Goal: Information Seeking & Learning: Learn about a topic

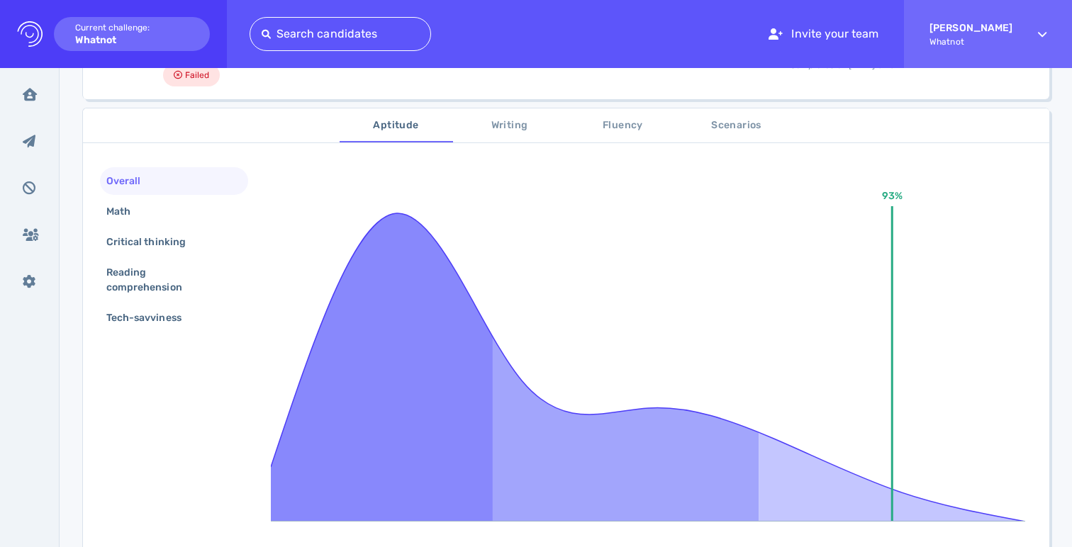
scroll to position [251, 0]
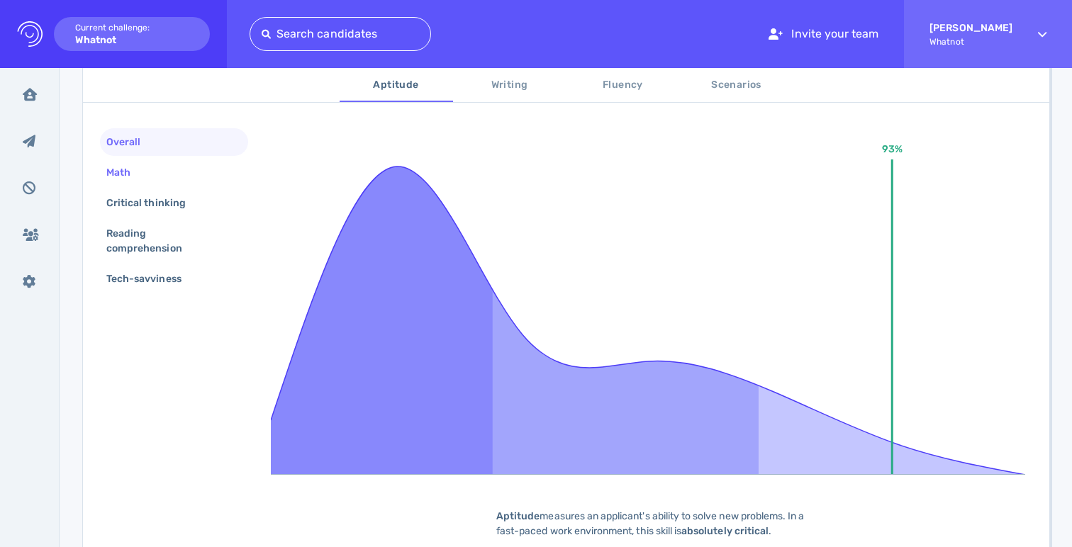
click at [123, 169] on div "Math" at bounding box center [126, 172] width 44 height 21
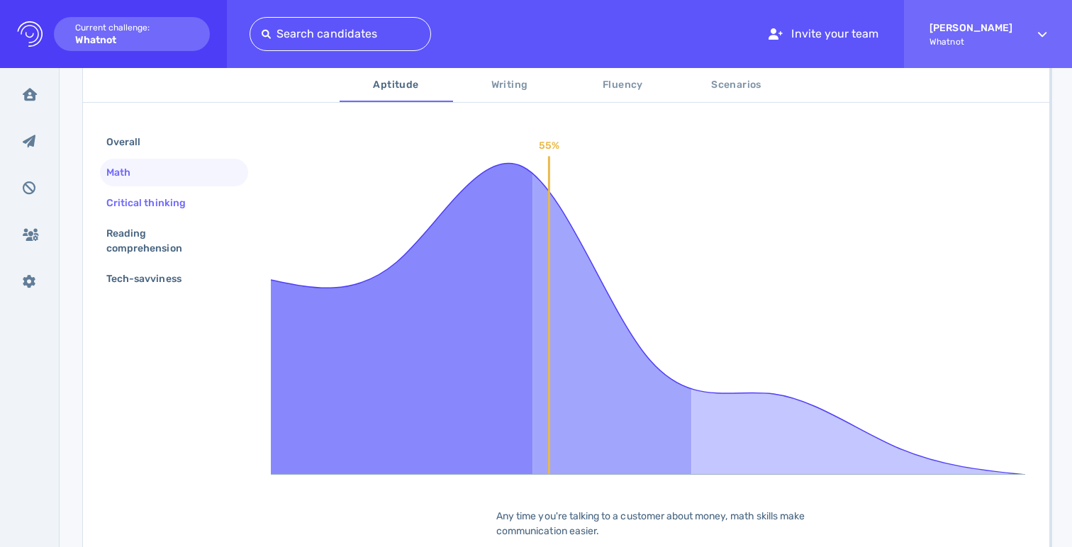
click at [132, 208] on div "Critical thinking" at bounding box center [153, 203] width 99 height 21
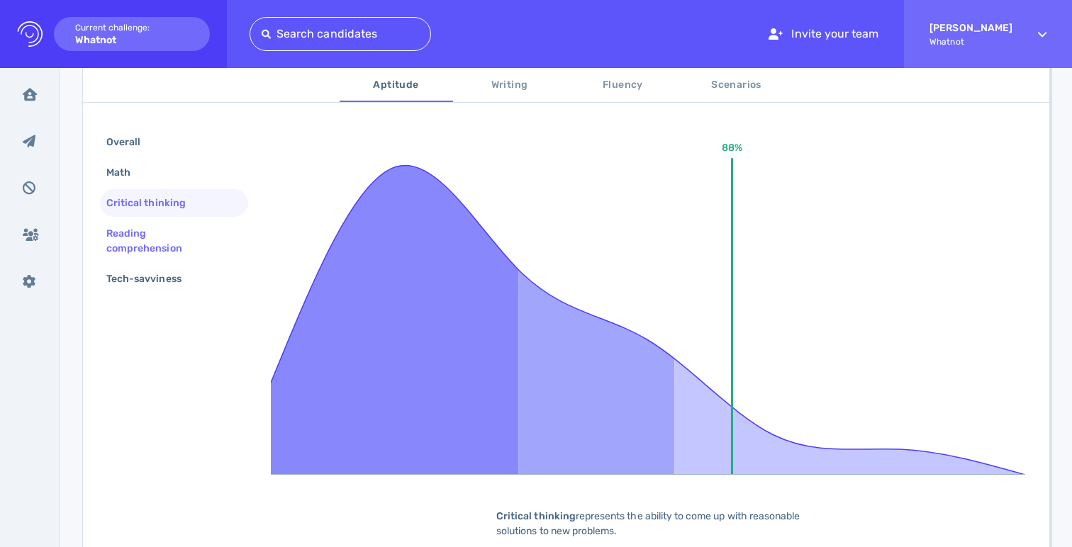
click at [135, 237] on div "Reading comprehension" at bounding box center [169, 240] width 130 height 35
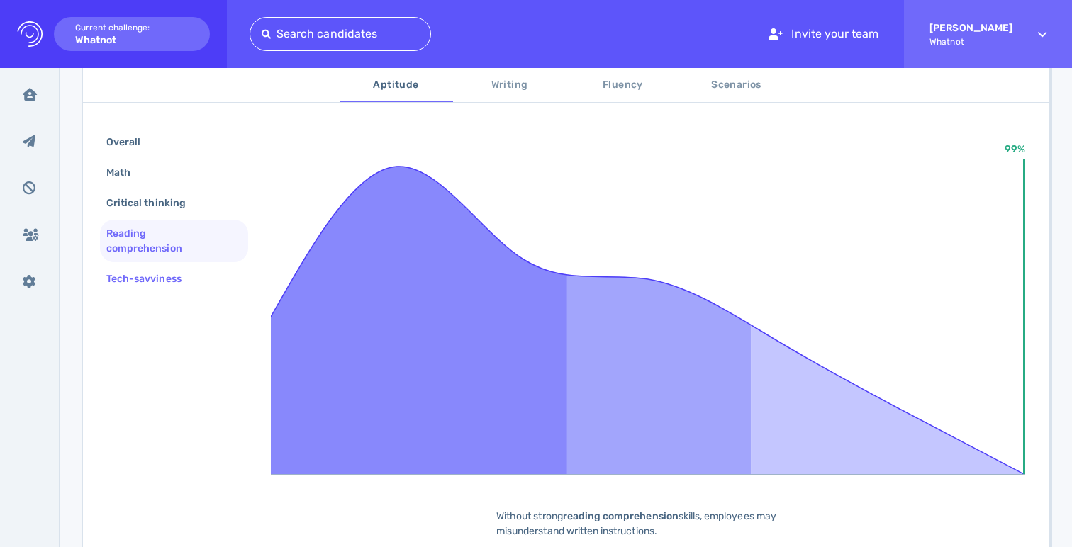
click at [146, 273] on div "Tech-savviness" at bounding box center [151, 279] width 95 height 21
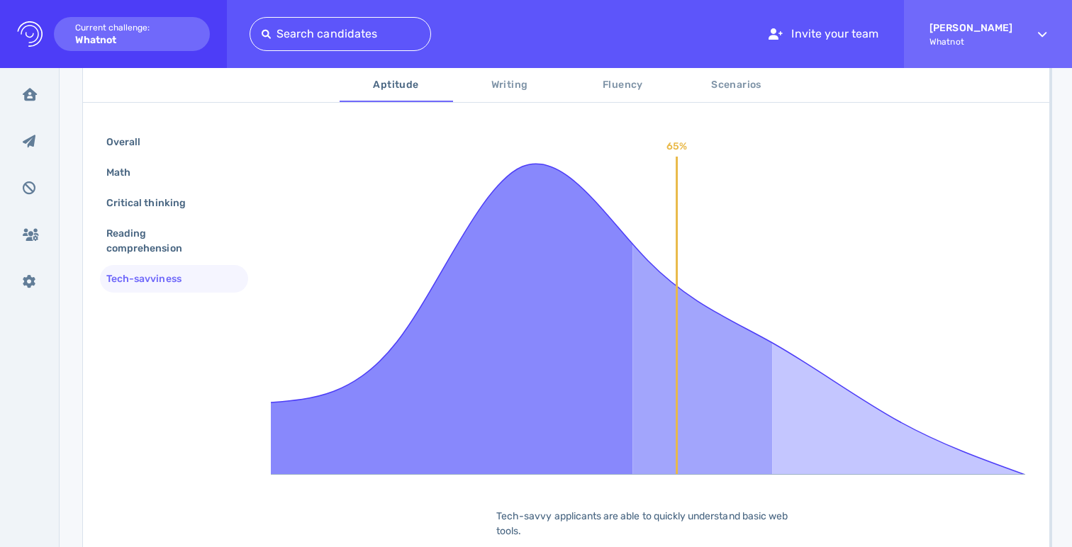
click at [521, 79] on span "Writing" at bounding box center [510, 86] width 96 height 18
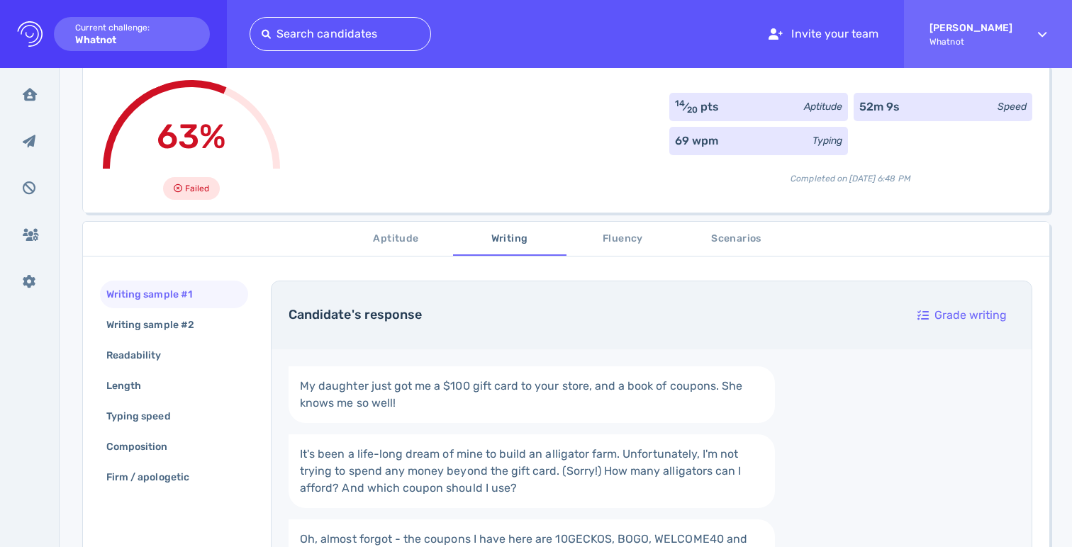
scroll to position [61, 0]
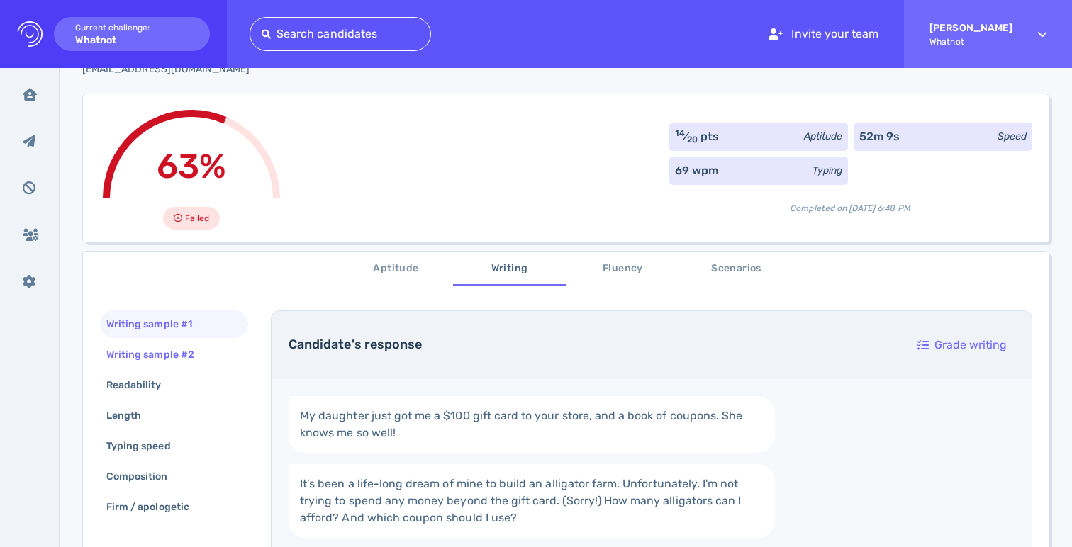
click at [149, 363] on div "Writing sample #2" at bounding box center [158, 355] width 108 height 21
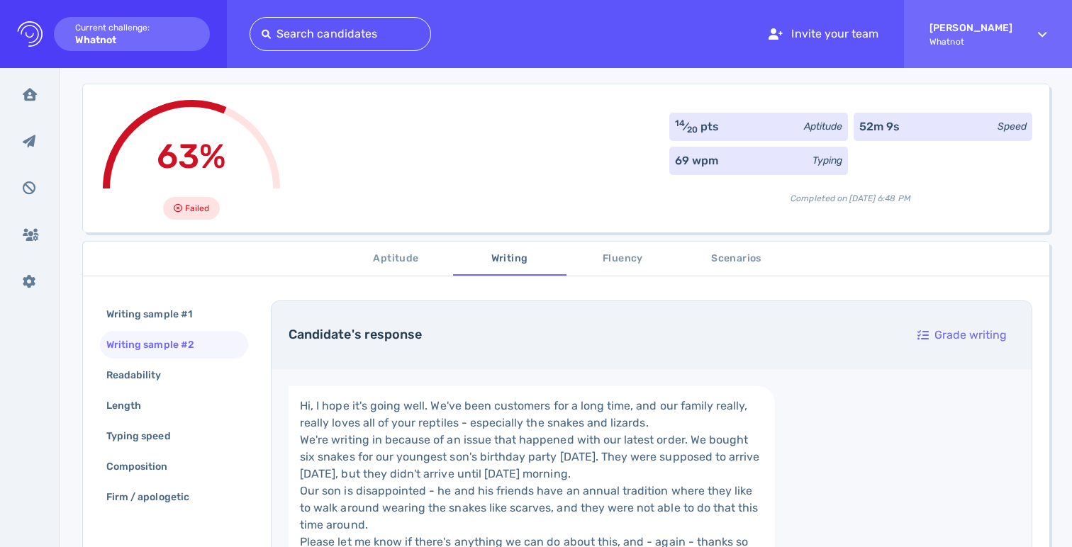
scroll to position [91, 0]
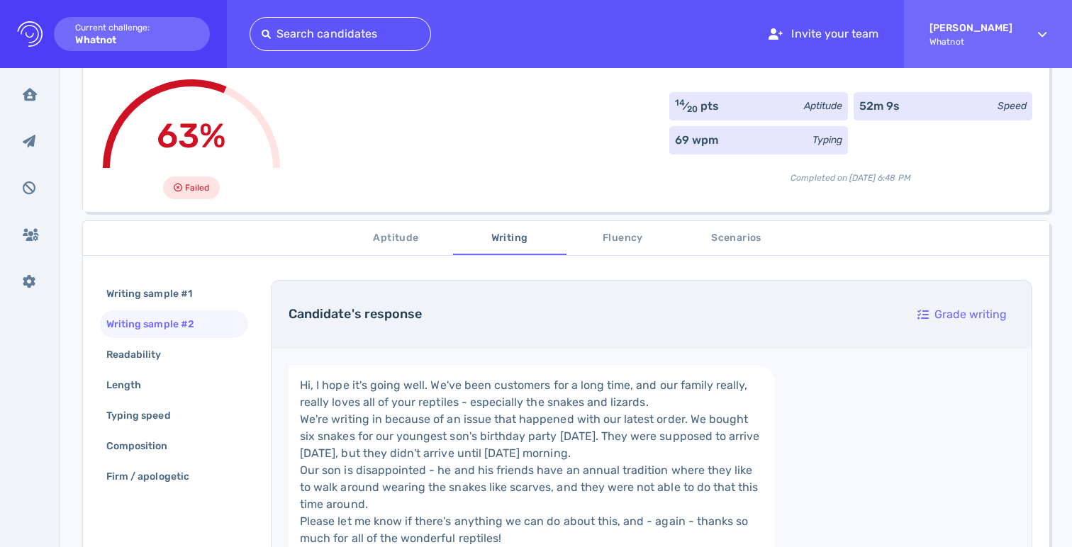
click at [125, 340] on div "Writing sample #1 Writing sample #2 Readability Length Typing speed Composition…" at bounding box center [174, 386] width 148 height 213
click at [126, 360] on div "Readability" at bounding box center [141, 355] width 75 height 21
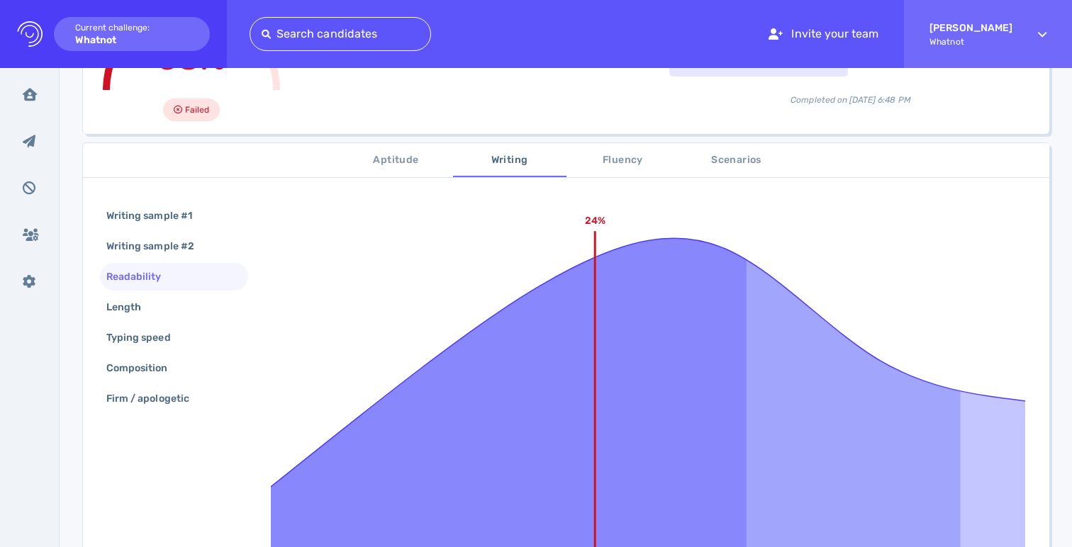
scroll to position [132, 0]
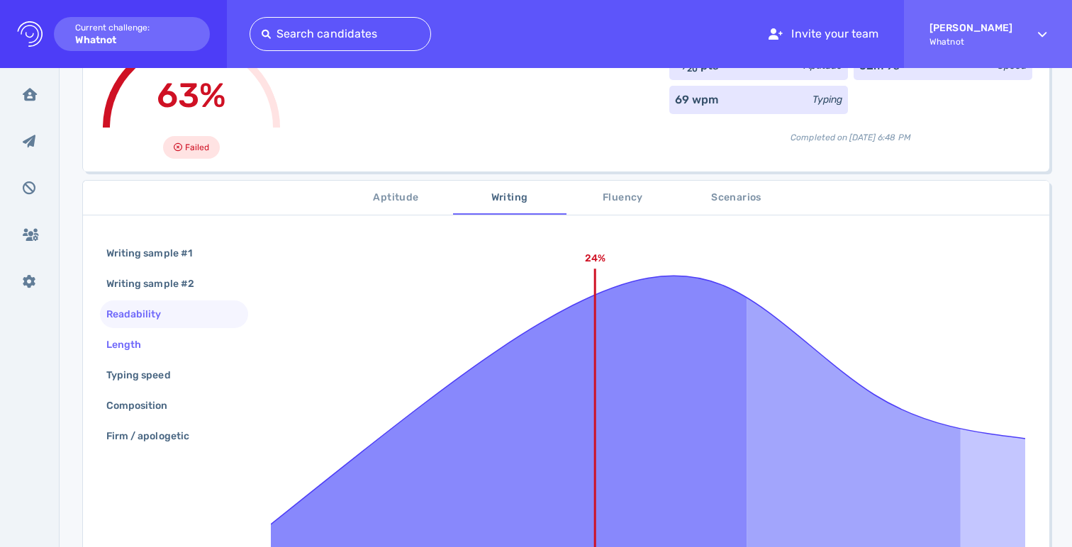
click at [160, 345] on div "Length" at bounding box center [174, 345] width 148 height 28
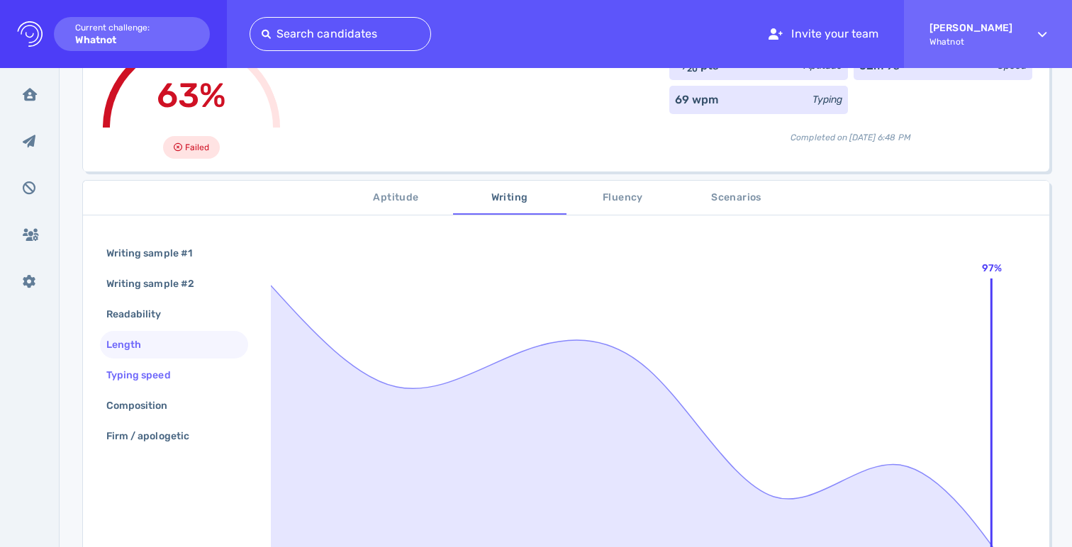
click at [159, 376] on div "Typing speed" at bounding box center [146, 375] width 84 height 21
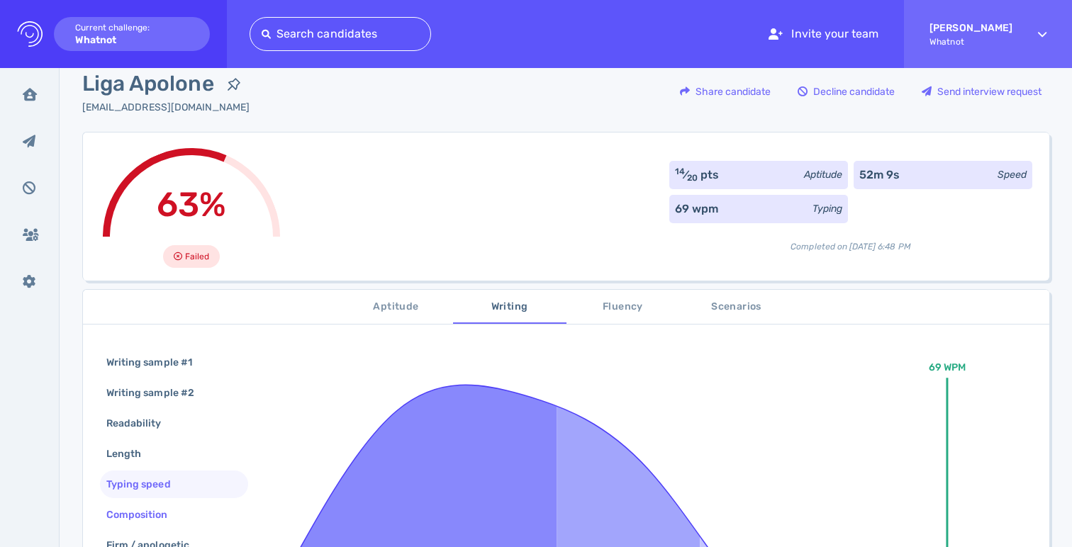
scroll to position [62, 0]
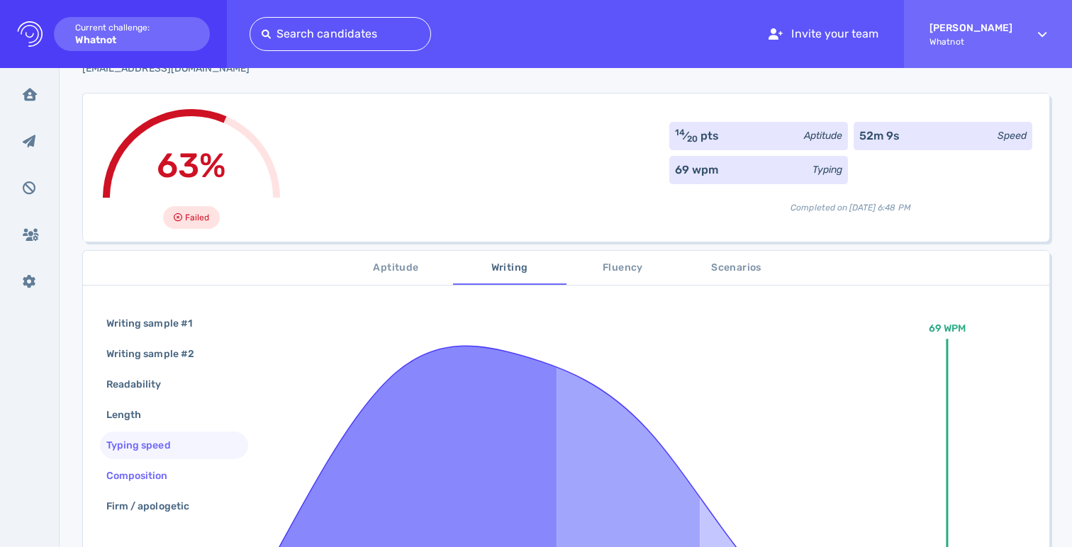
click at [134, 469] on div "Composition" at bounding box center [145, 476] width 82 height 21
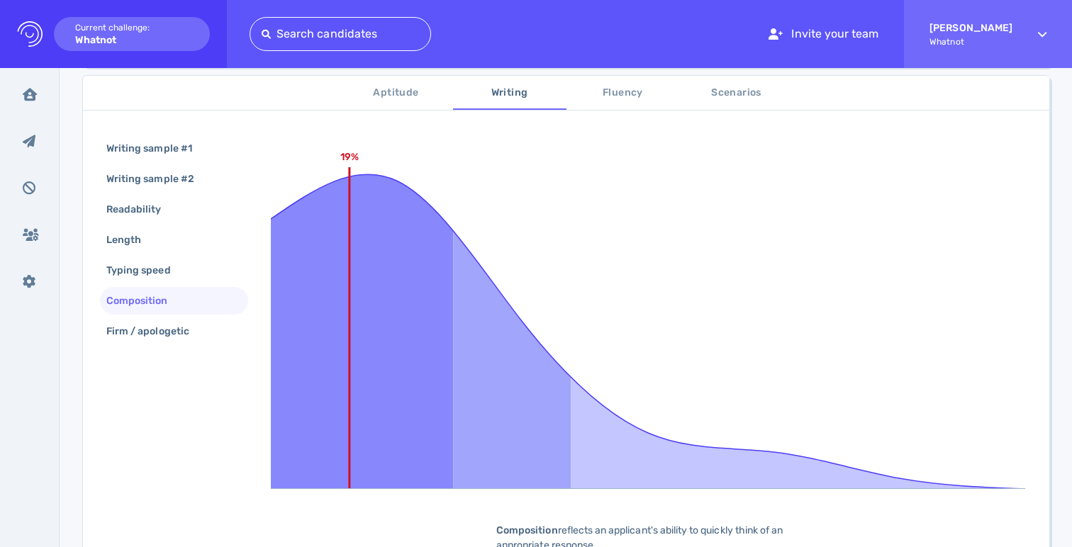
scroll to position [233, 0]
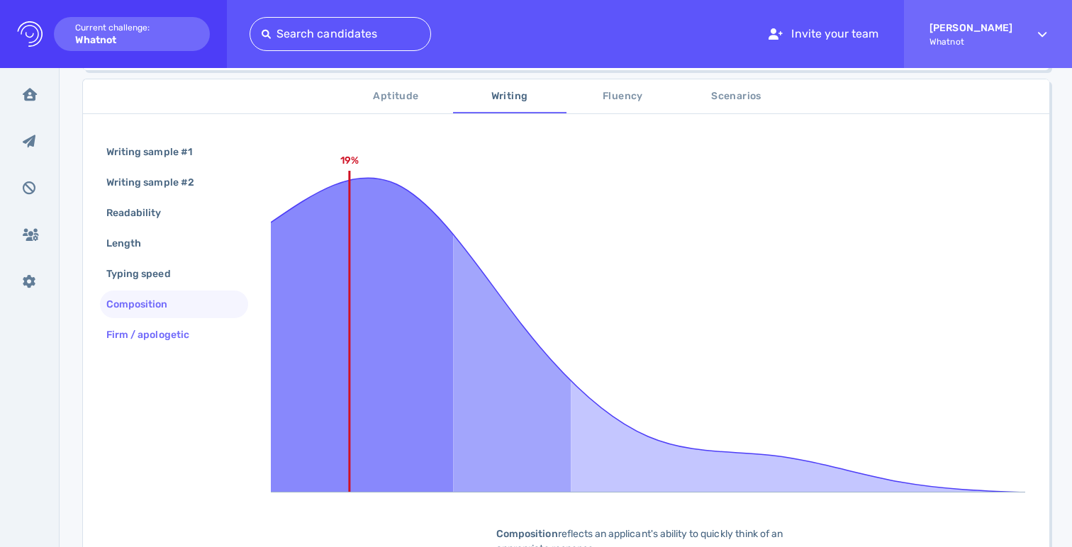
click at [174, 346] on div "Firm / apologetic" at bounding box center [174, 335] width 148 height 28
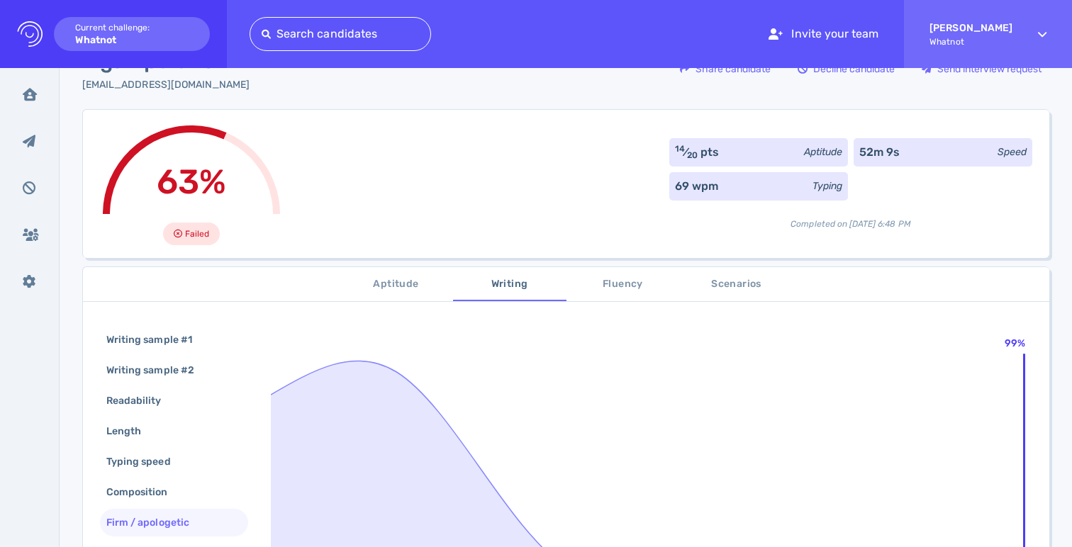
scroll to position [0, 0]
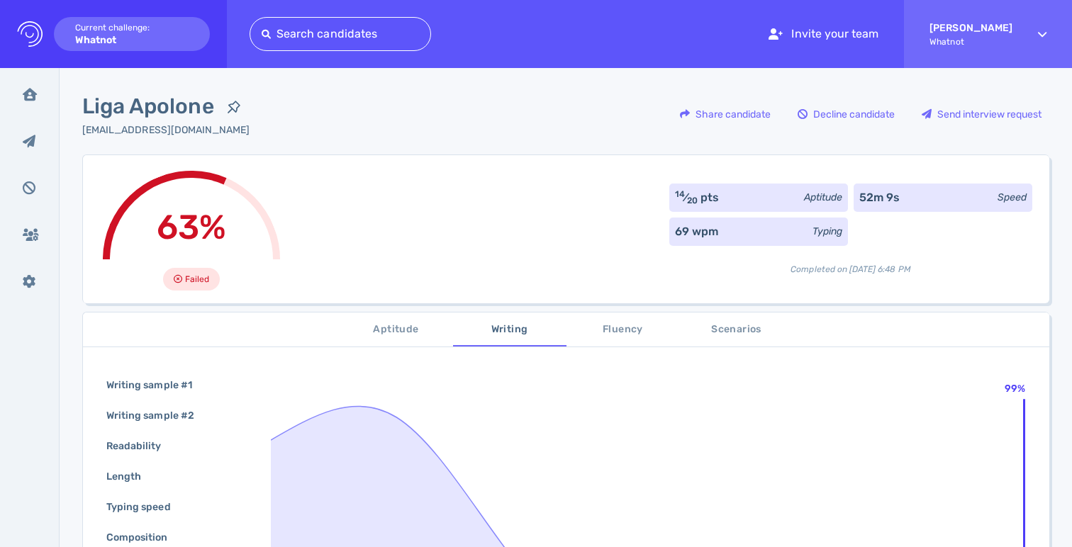
click at [618, 346] on button "Fluency" at bounding box center [623, 330] width 113 height 34
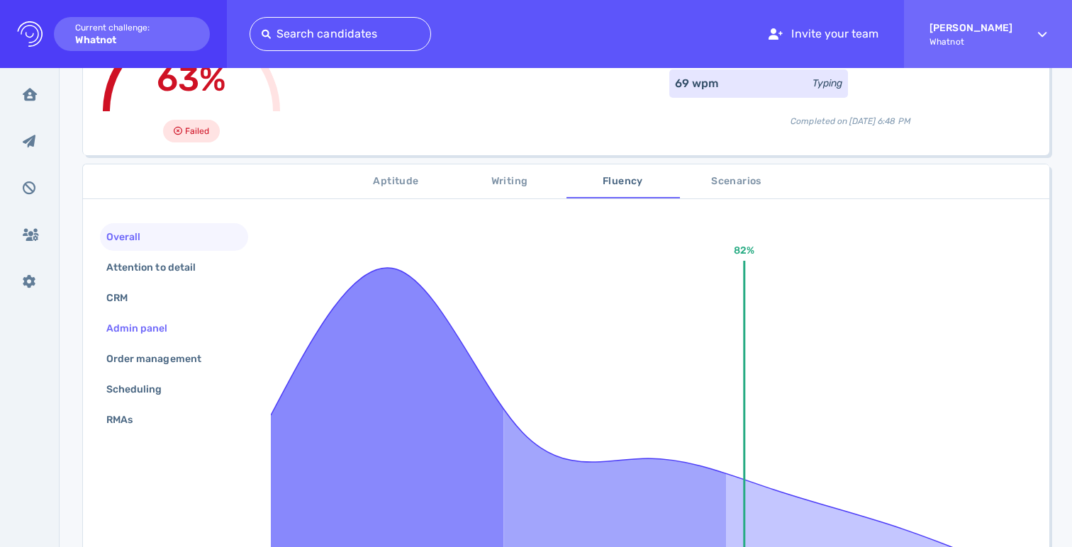
scroll to position [186, 0]
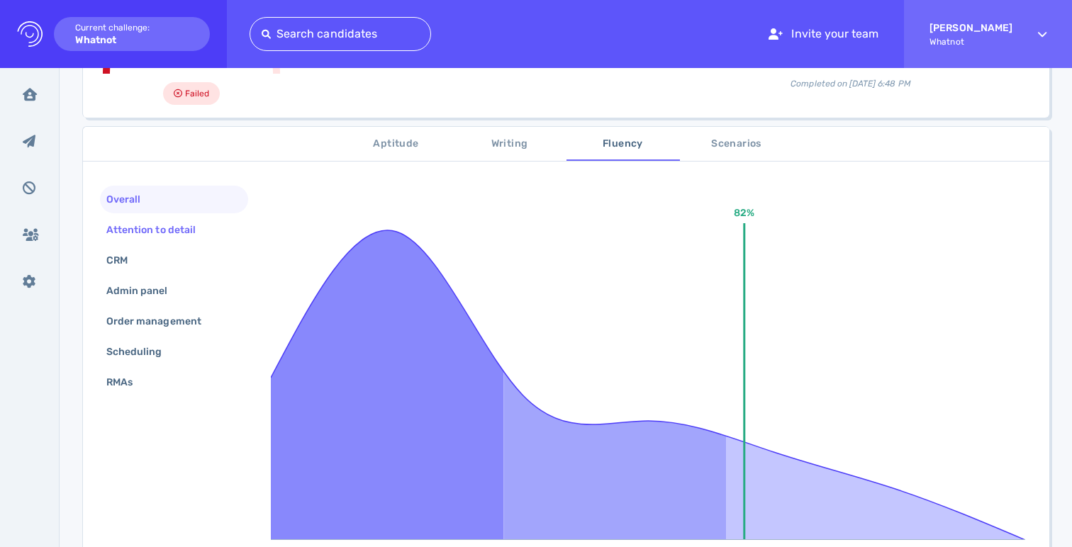
click at [157, 226] on div "Attention to detail" at bounding box center [158, 230] width 109 height 21
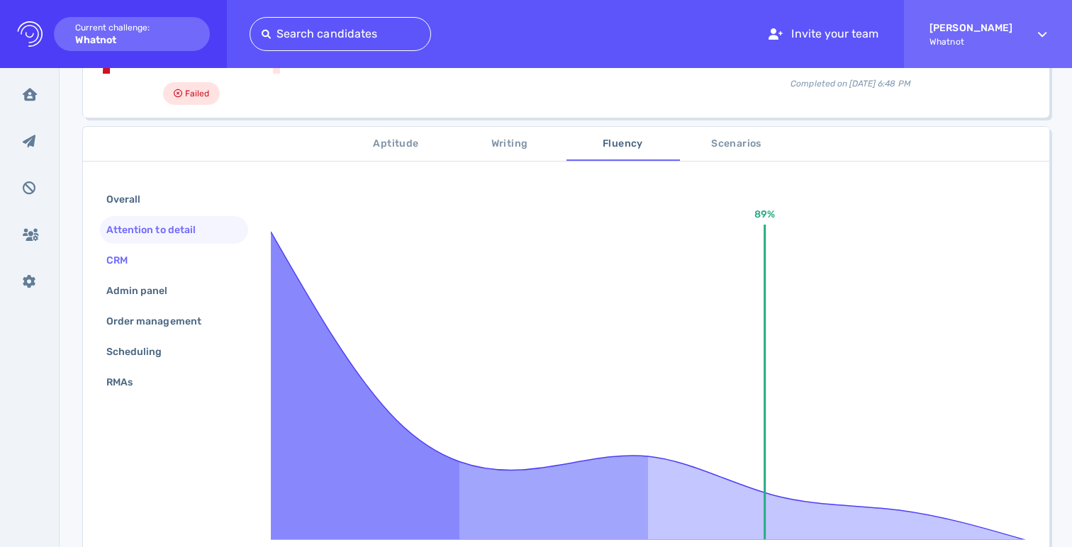
click at [133, 259] on div "CRM" at bounding box center [124, 260] width 41 height 21
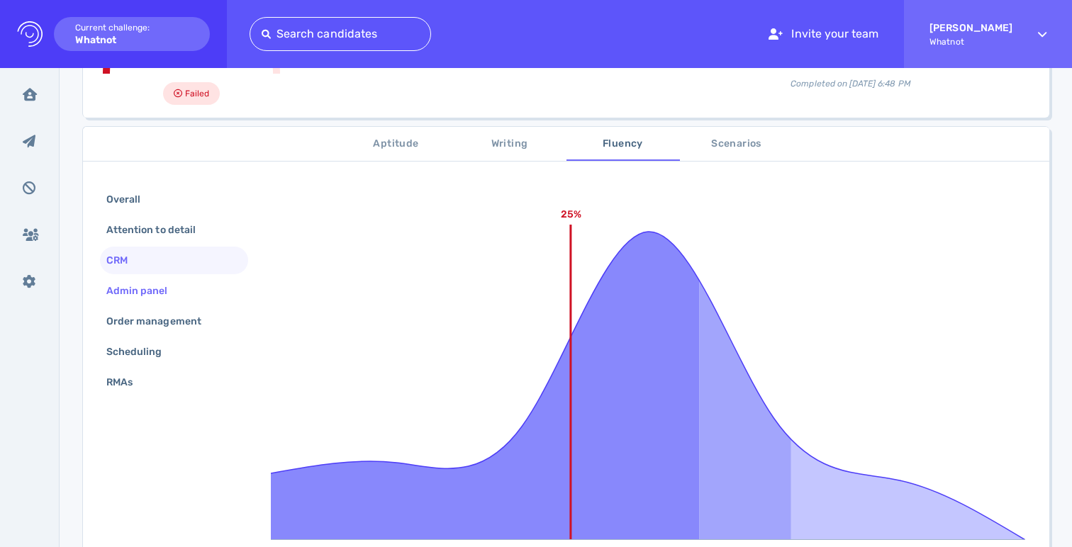
click at [152, 291] on div "Admin panel" at bounding box center [145, 291] width 82 height 21
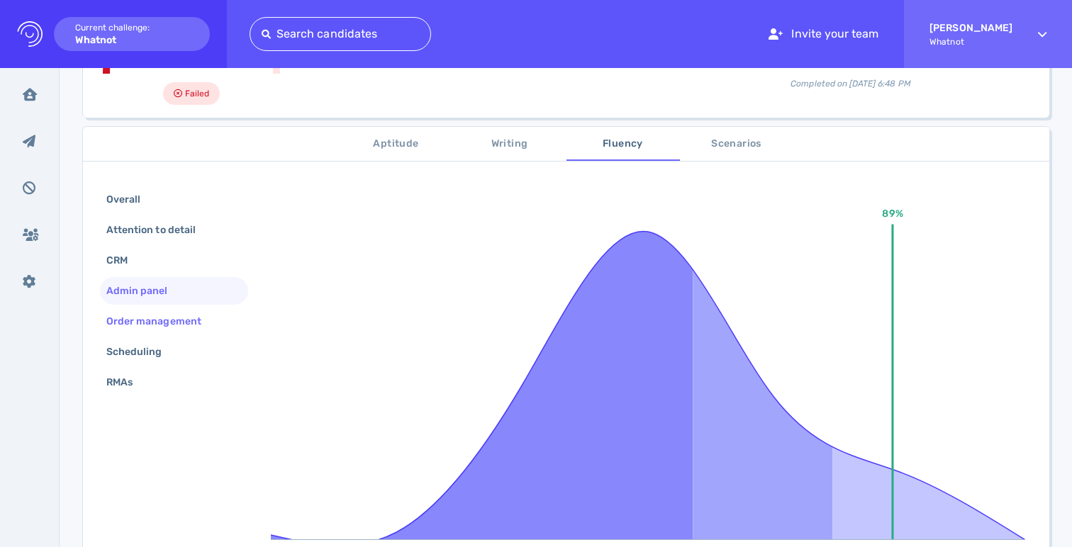
click at [162, 322] on div "Order management" at bounding box center [161, 321] width 115 height 21
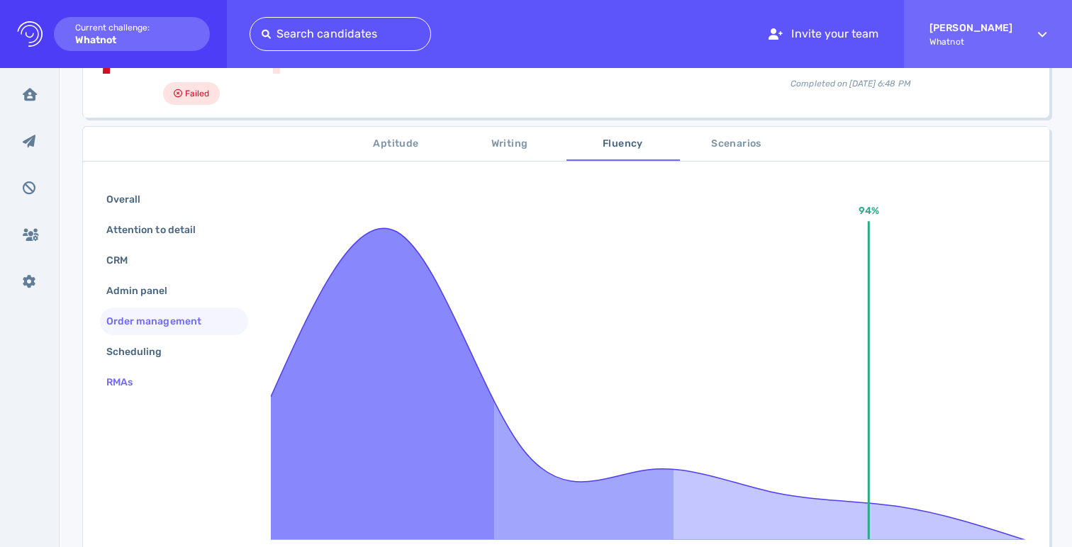
click at [179, 372] on div "RMAs" at bounding box center [174, 383] width 148 height 28
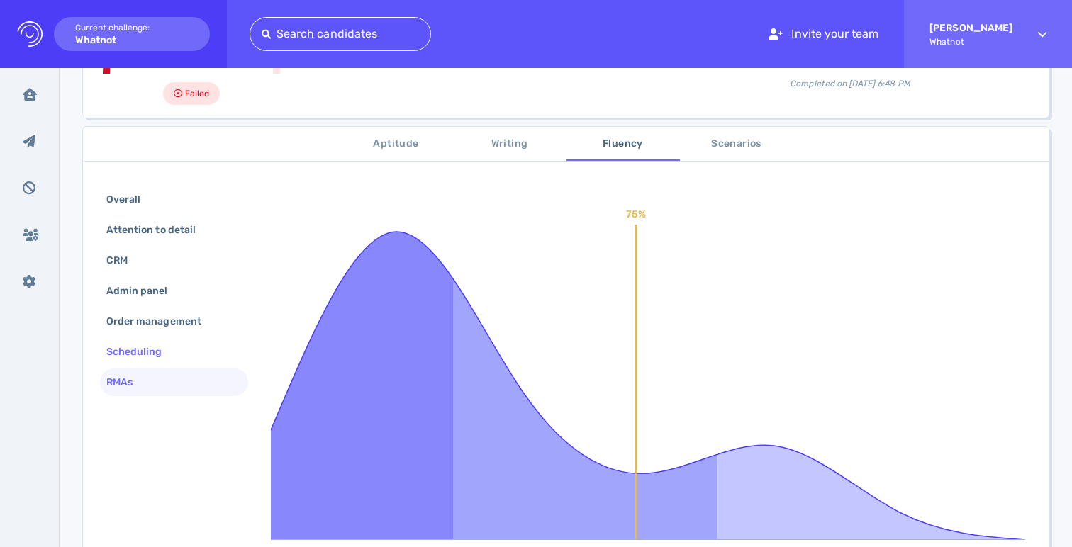
click at [177, 354] on div "Scheduling" at bounding box center [174, 352] width 148 height 28
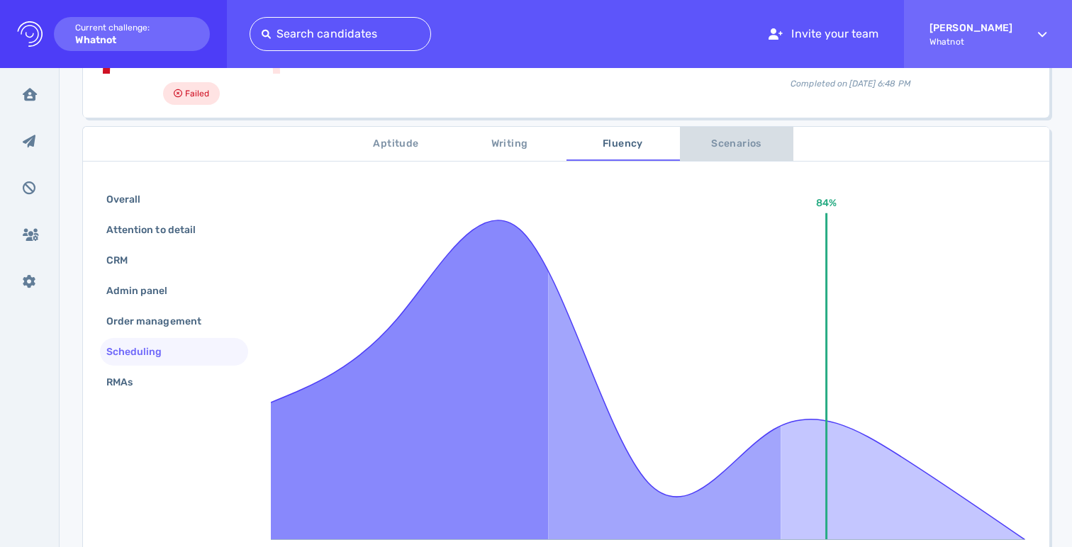
click at [752, 155] on button "Scenarios" at bounding box center [736, 144] width 113 height 34
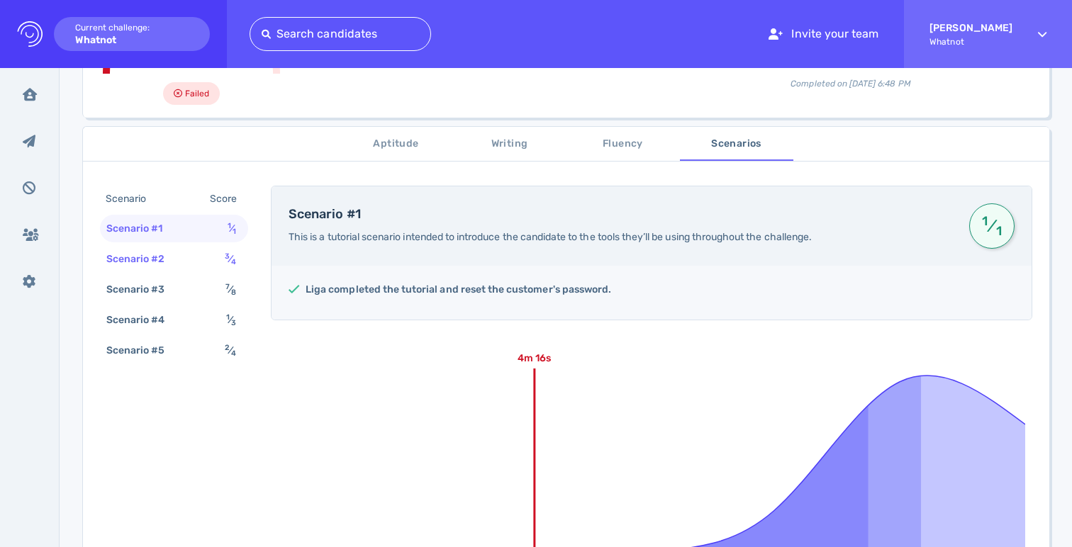
click at [159, 254] on div "Scenario #2" at bounding box center [143, 259] width 79 height 21
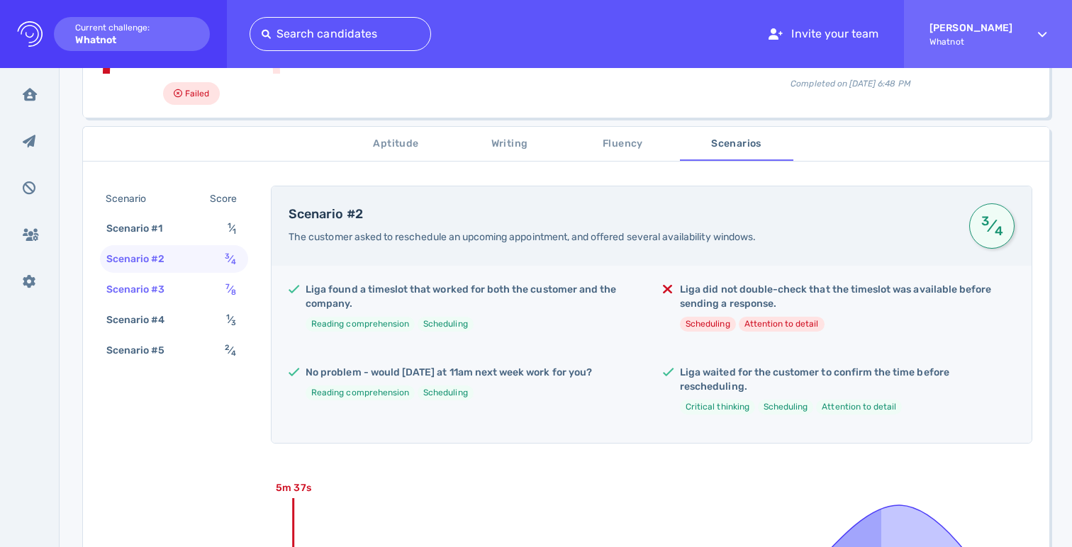
click at [167, 284] on div "Scenario #3" at bounding box center [143, 289] width 79 height 21
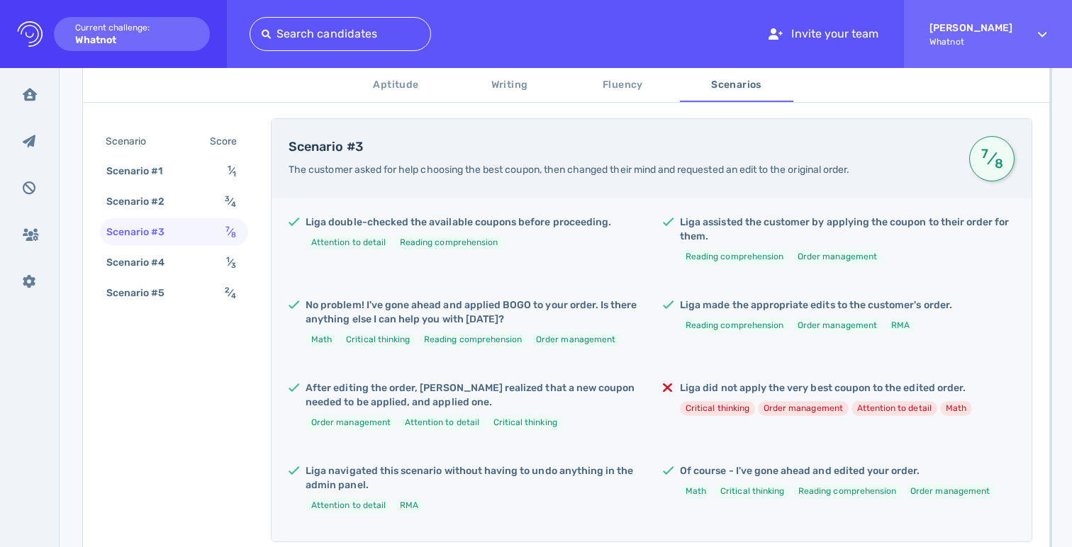
scroll to position [255, 0]
click at [169, 272] on div "Scenario #4 1 ⁄ 3" at bounding box center [174, 263] width 148 height 28
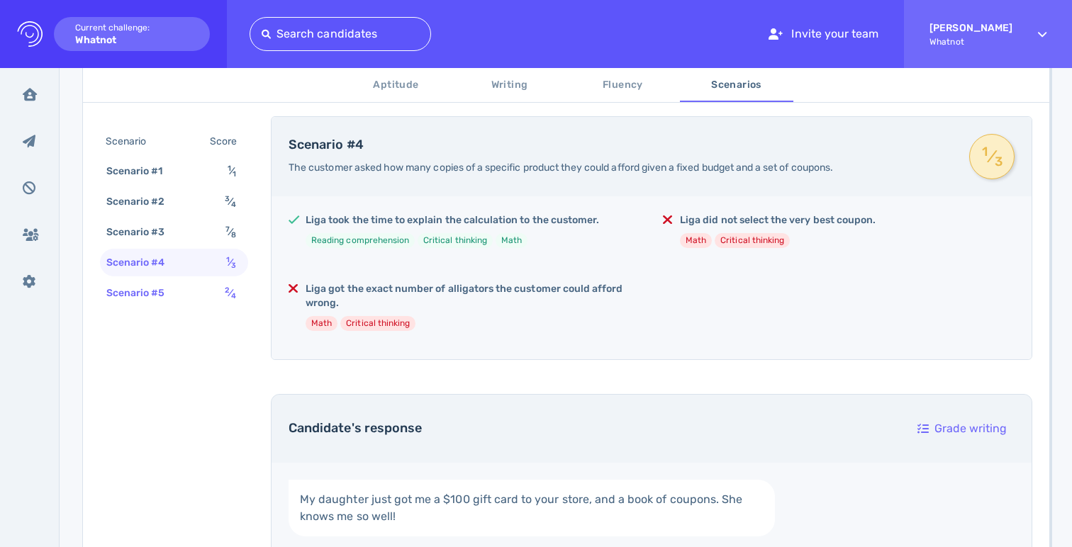
click at [167, 305] on div "Scenario #5 2 ⁄ 4" at bounding box center [174, 293] width 148 height 28
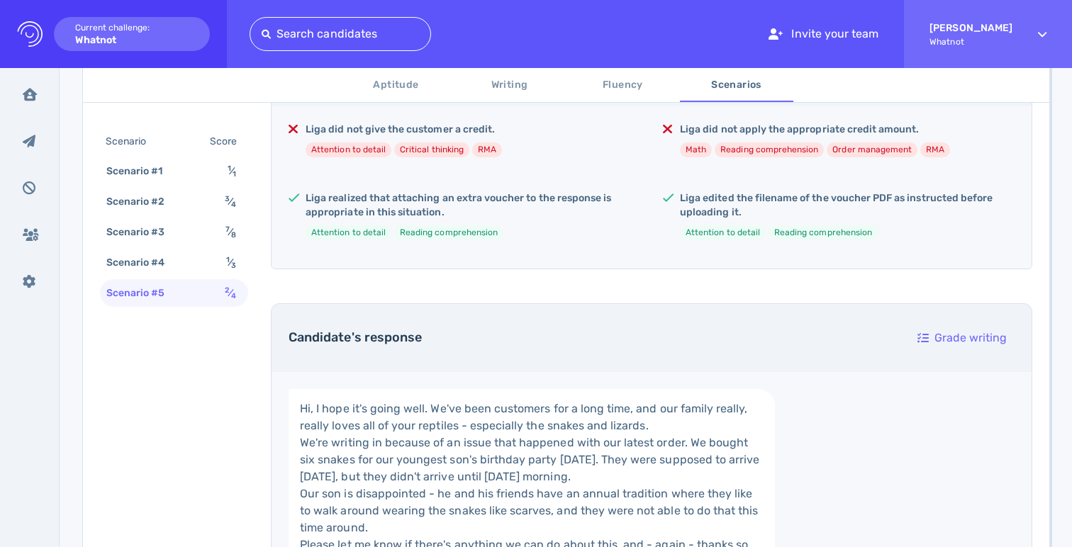
scroll to position [347, 0]
click at [220, 166] on div "Scenario #1 1 ⁄ 1" at bounding box center [174, 171] width 148 height 28
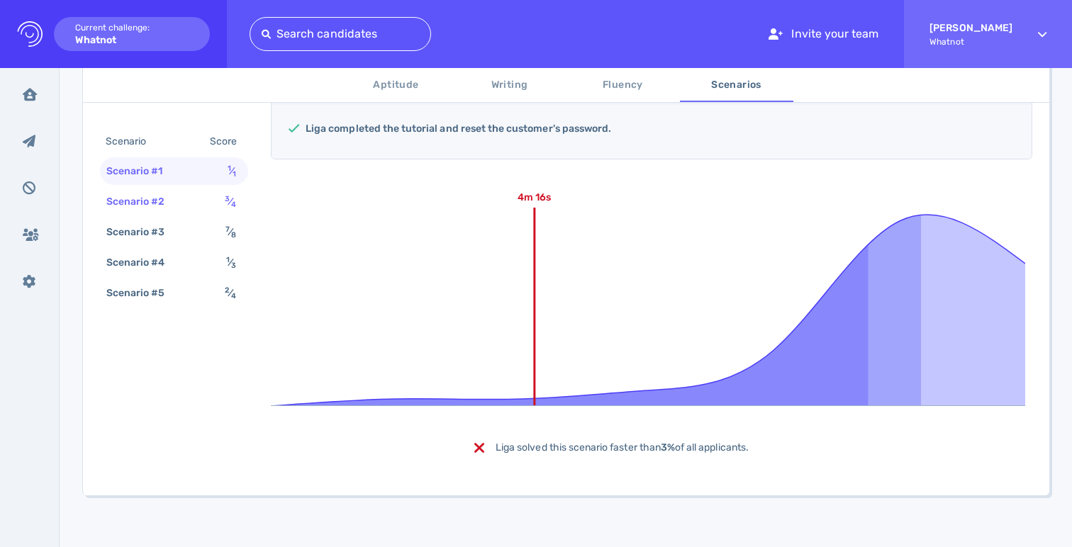
click at [220, 210] on div "Scenario #2 3 ⁄ 4" at bounding box center [174, 202] width 148 height 28
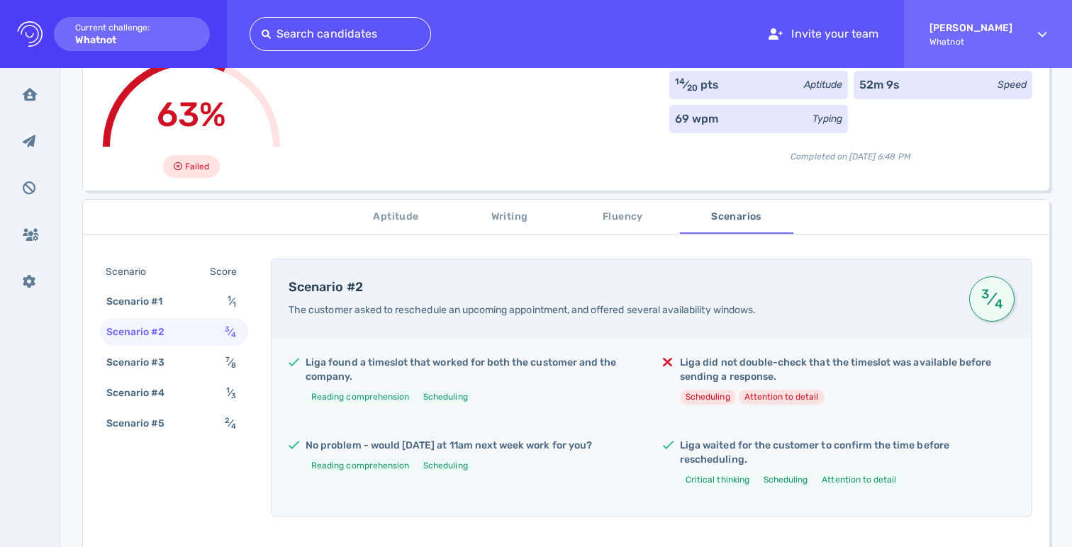
scroll to position [162, 0]
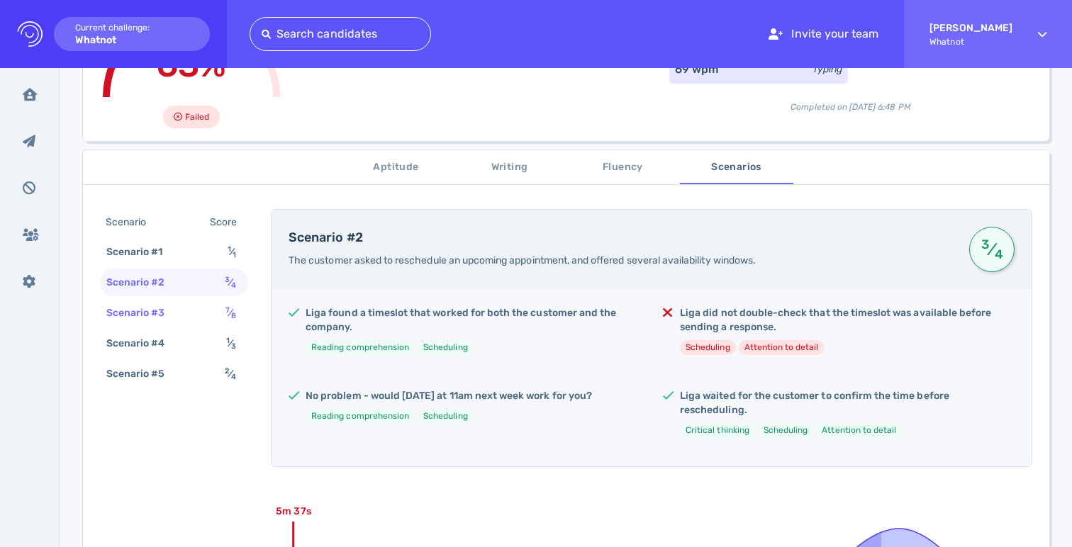
click at [178, 308] on div "Scenario #3" at bounding box center [143, 313] width 79 height 21
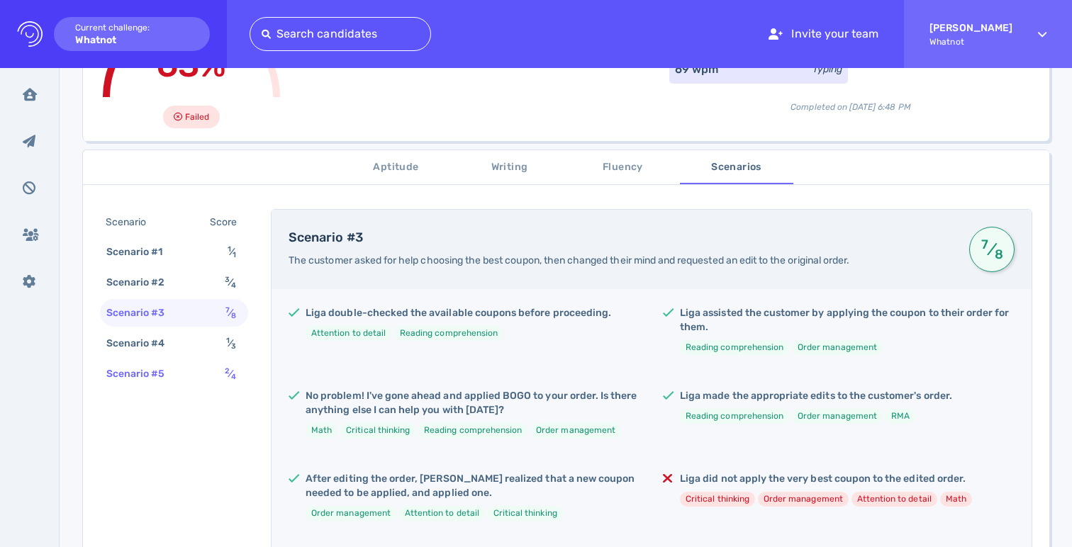
click at [191, 372] on div "Scenario #5 2 ⁄ 4" at bounding box center [174, 374] width 148 height 28
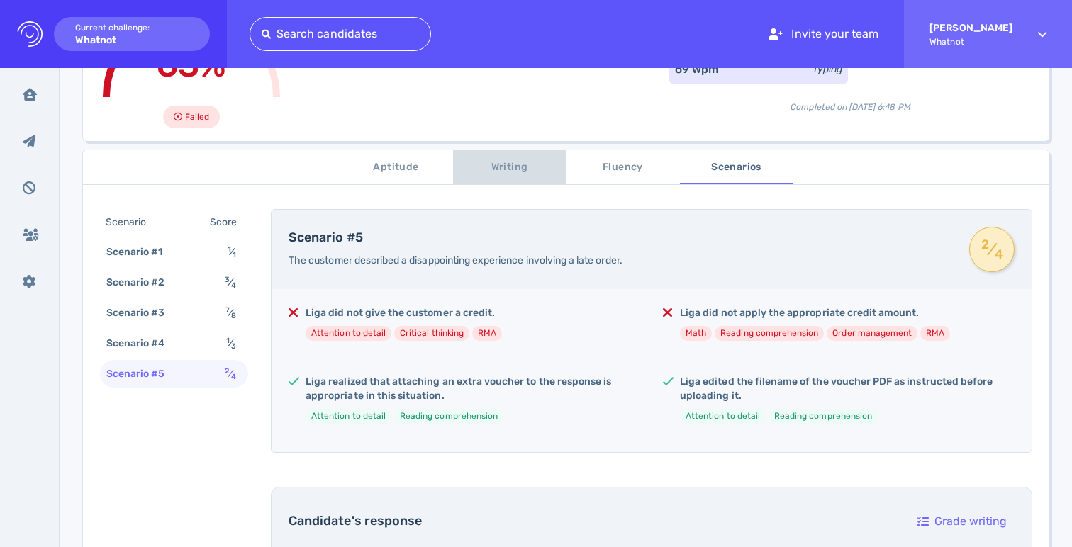
click at [491, 165] on span "Writing" at bounding box center [510, 168] width 96 height 18
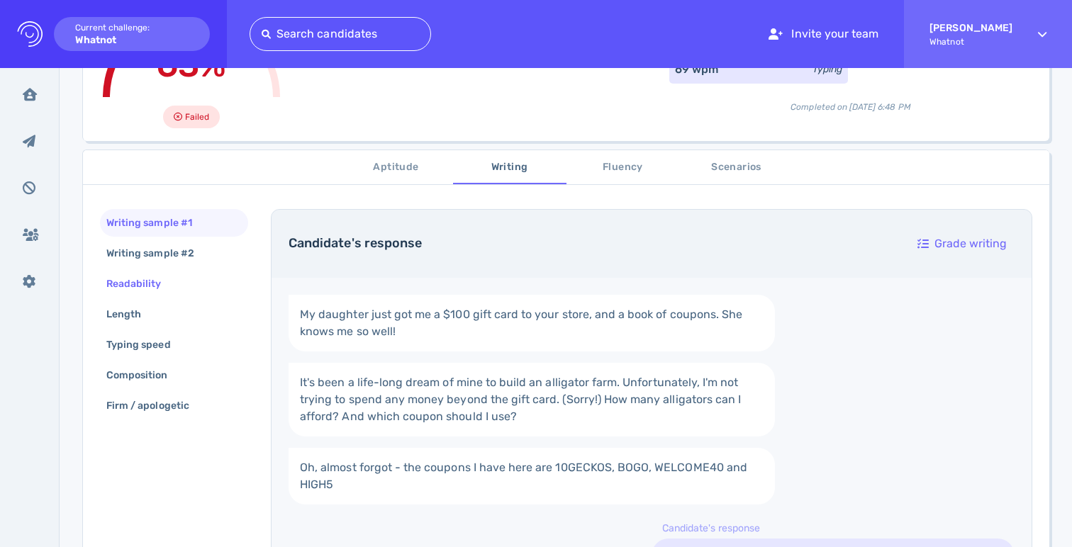
click at [155, 289] on div "Readability" at bounding box center [141, 284] width 75 height 21
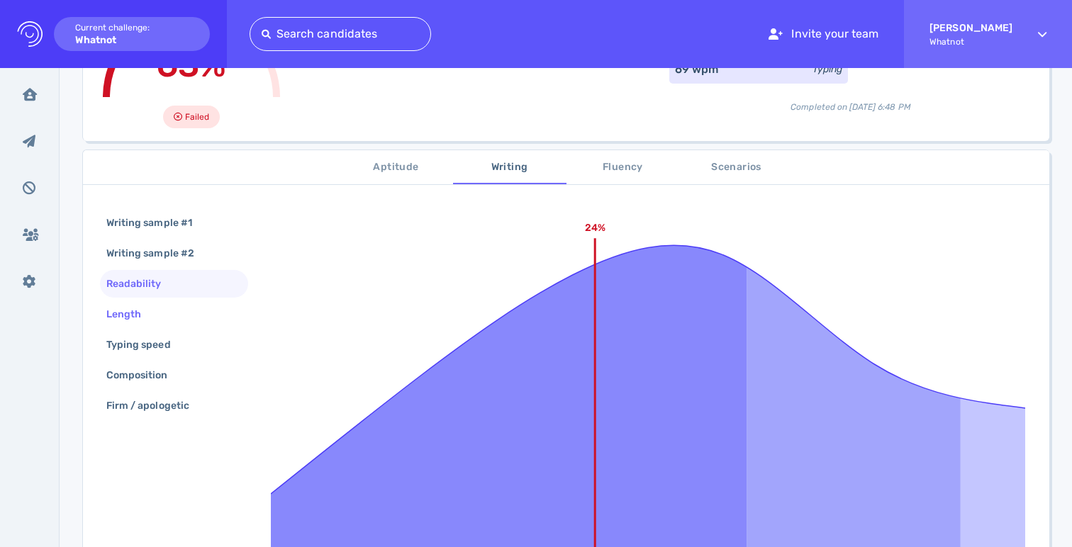
click at [153, 310] on div "Length" at bounding box center [131, 314] width 55 height 21
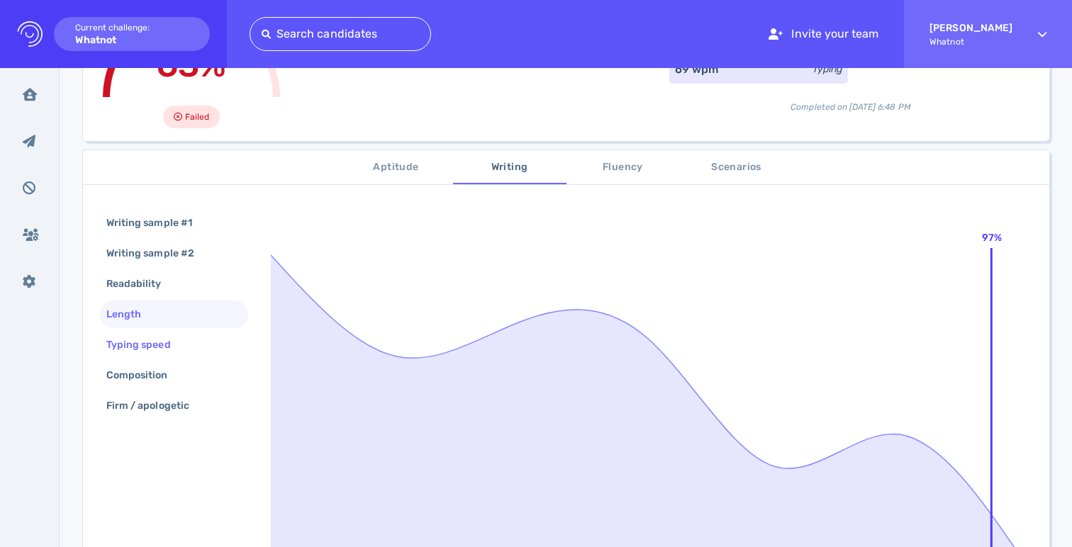
click at [157, 333] on div "Typing speed" at bounding box center [174, 345] width 148 height 28
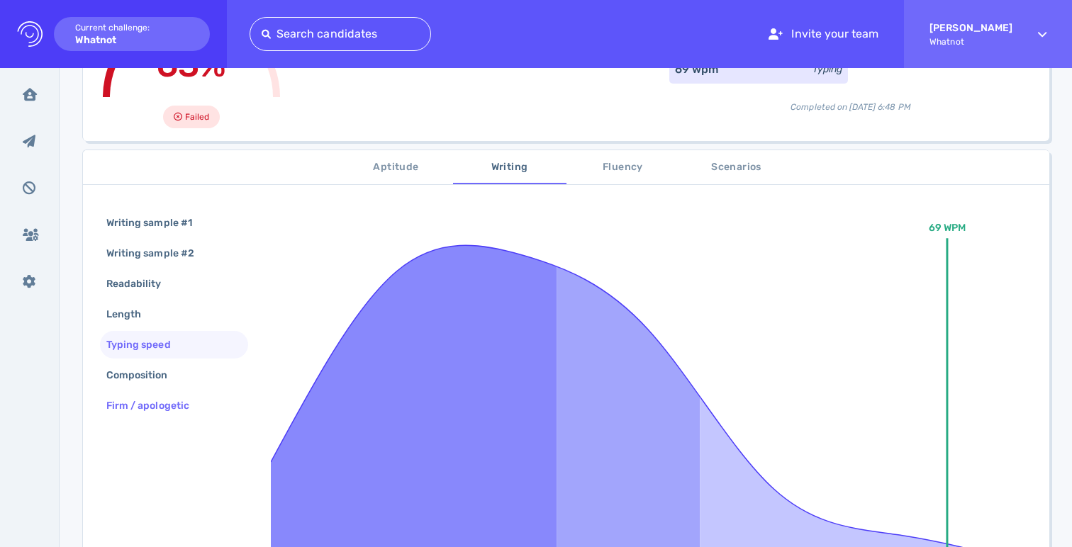
click at [162, 392] on div "Firm / apologetic" at bounding box center [174, 406] width 148 height 28
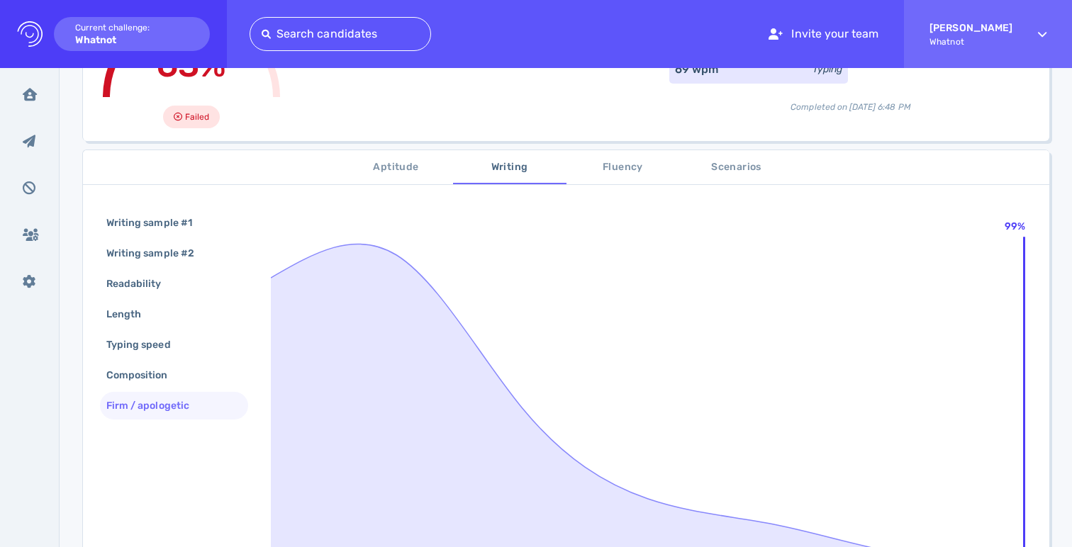
click at [160, 420] on div "Writing sample #1 Writing sample #2 Readability Length Typing speed Composition…" at bounding box center [174, 315] width 148 height 213
click at [152, 377] on div "Composition" at bounding box center [145, 375] width 82 height 21
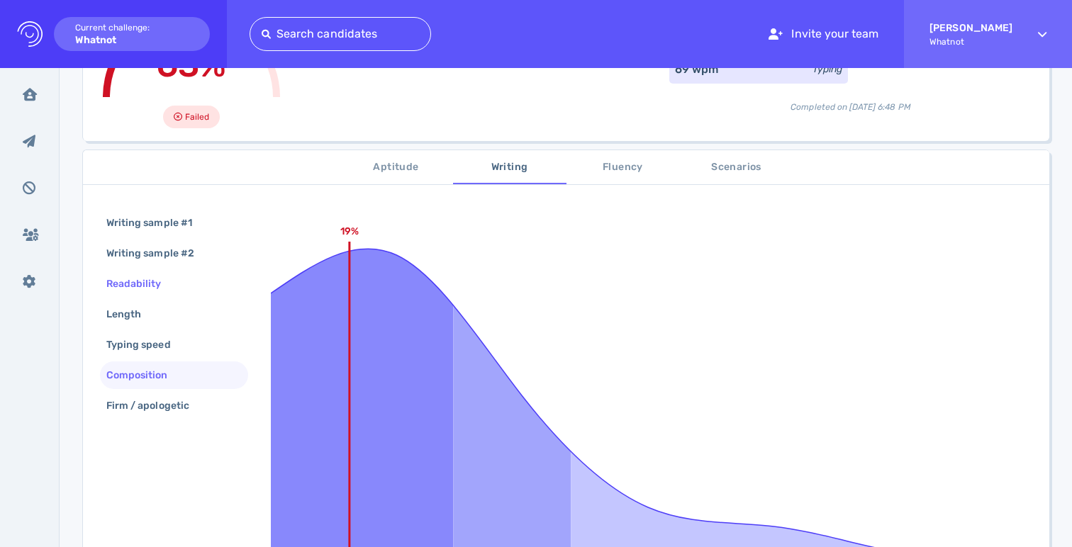
click at [151, 294] on div "Readability" at bounding box center [174, 284] width 148 height 28
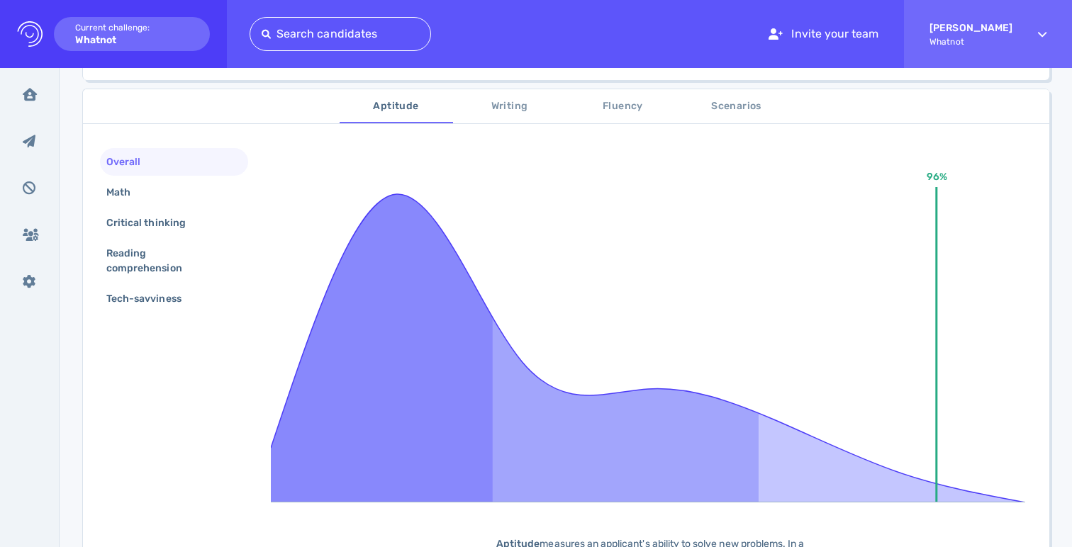
scroll to position [211, 0]
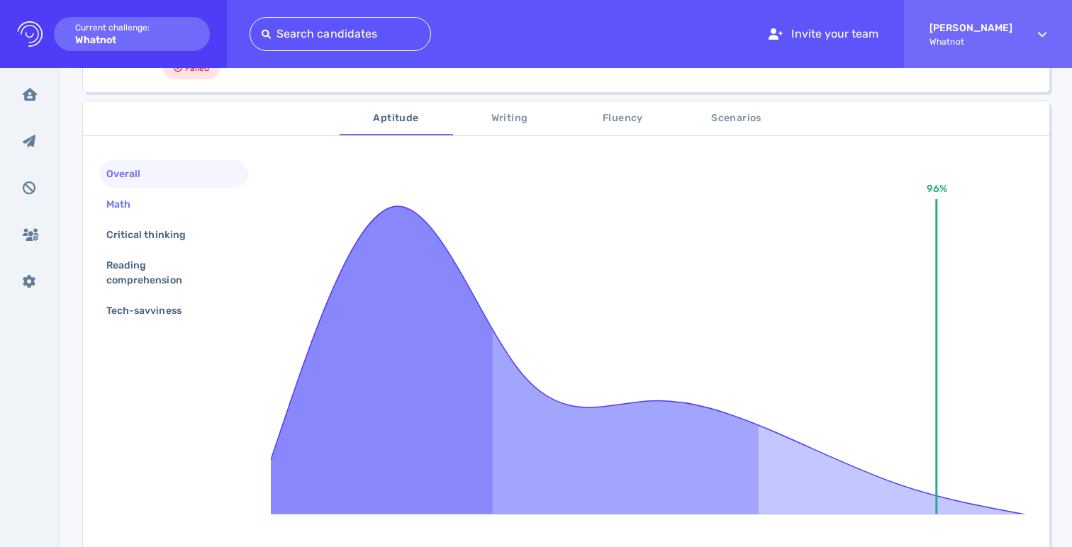
click at [182, 211] on div "Math" at bounding box center [174, 205] width 148 height 28
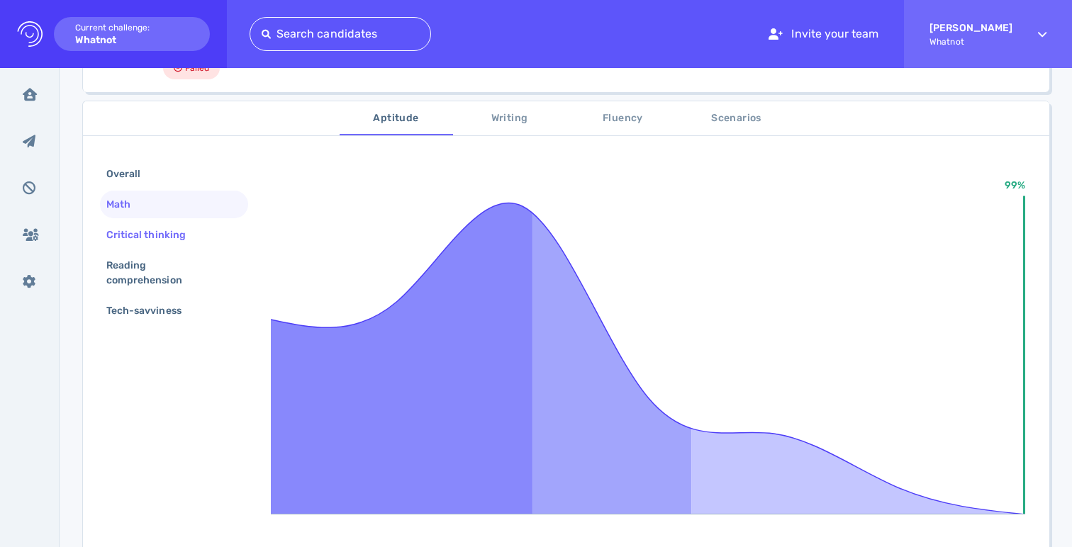
click at [182, 232] on div "Critical thinking" at bounding box center [153, 235] width 99 height 21
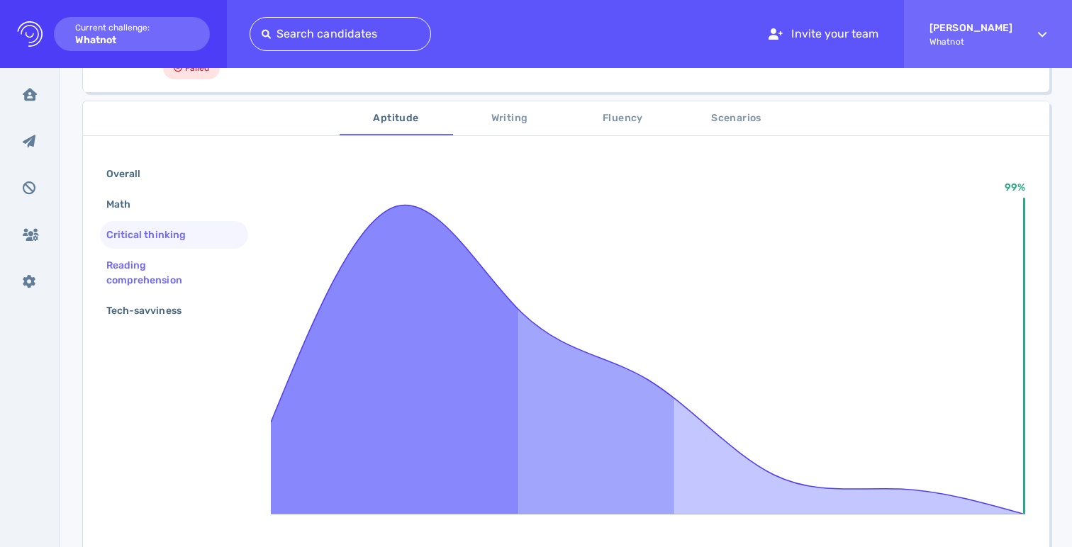
click at [180, 252] on div "Reading comprehension" at bounding box center [174, 273] width 148 height 43
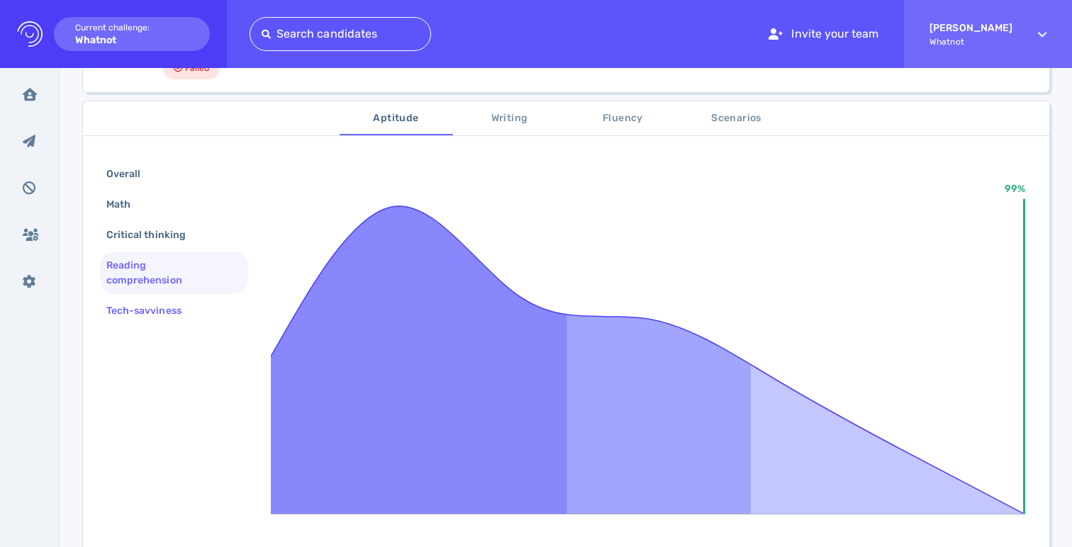
click at [184, 311] on div "Tech-savviness" at bounding box center [151, 311] width 95 height 21
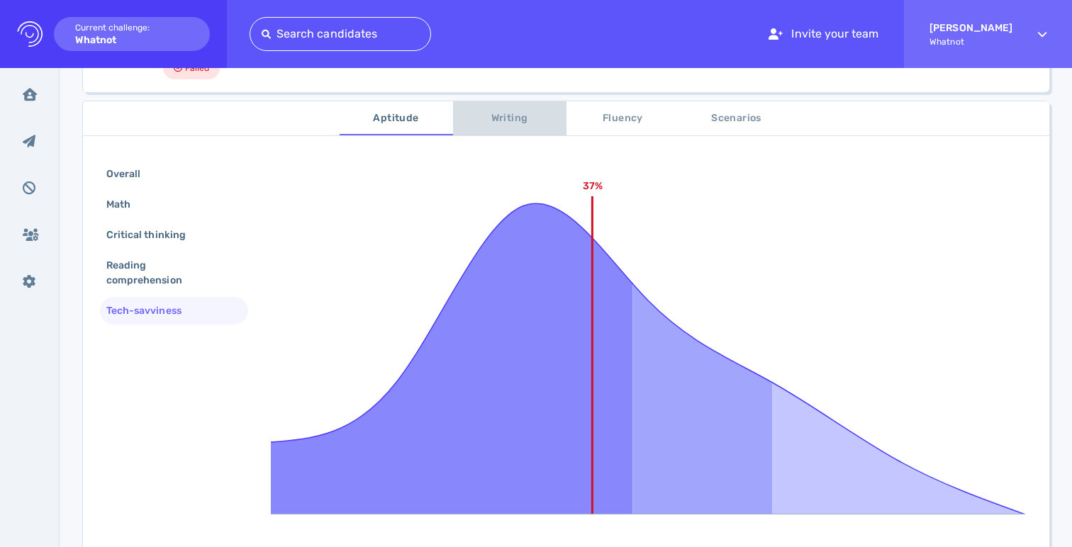
click at [498, 122] on span "Writing" at bounding box center [510, 119] width 96 height 18
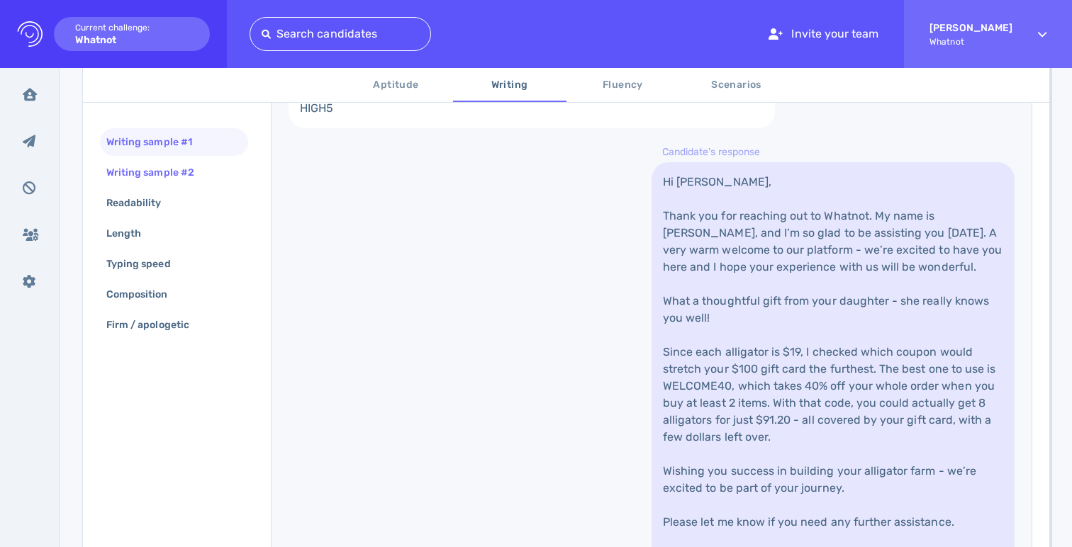
scroll to position [615, 0]
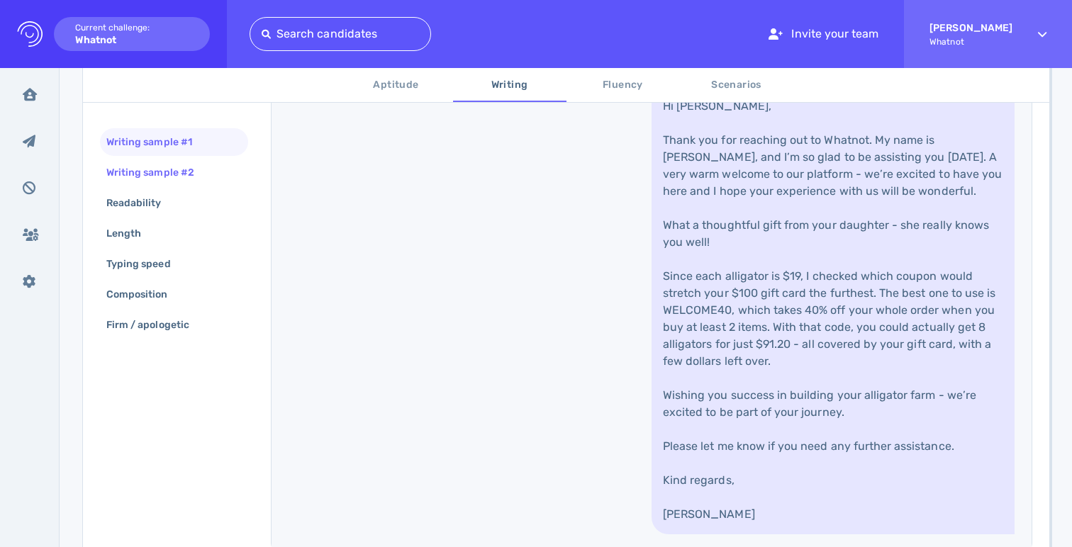
click at [188, 179] on div "Writing sample #2" at bounding box center [158, 172] width 108 height 21
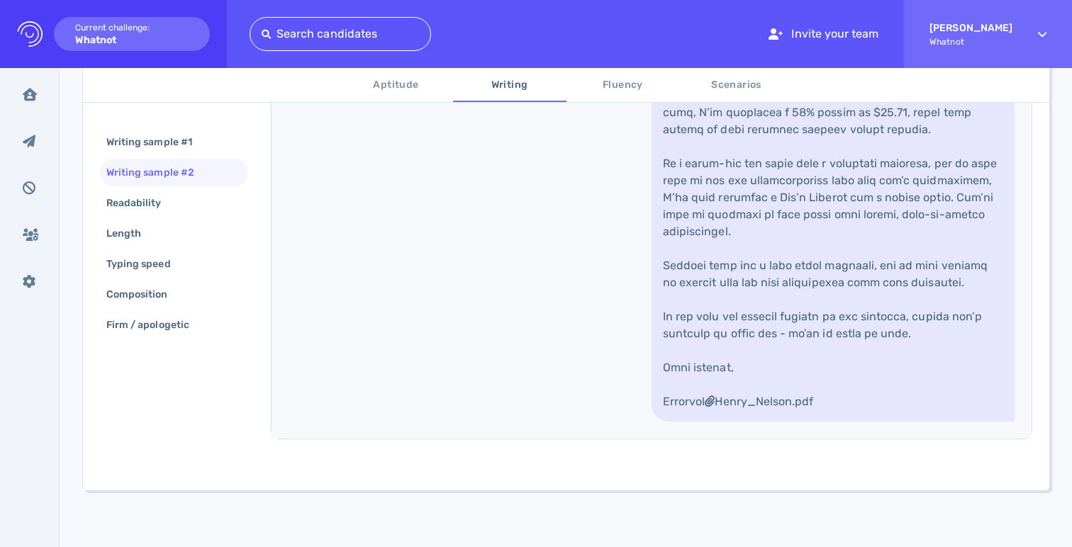
scroll to position [964, 0]
click at [175, 194] on div "Readability" at bounding box center [141, 203] width 75 height 21
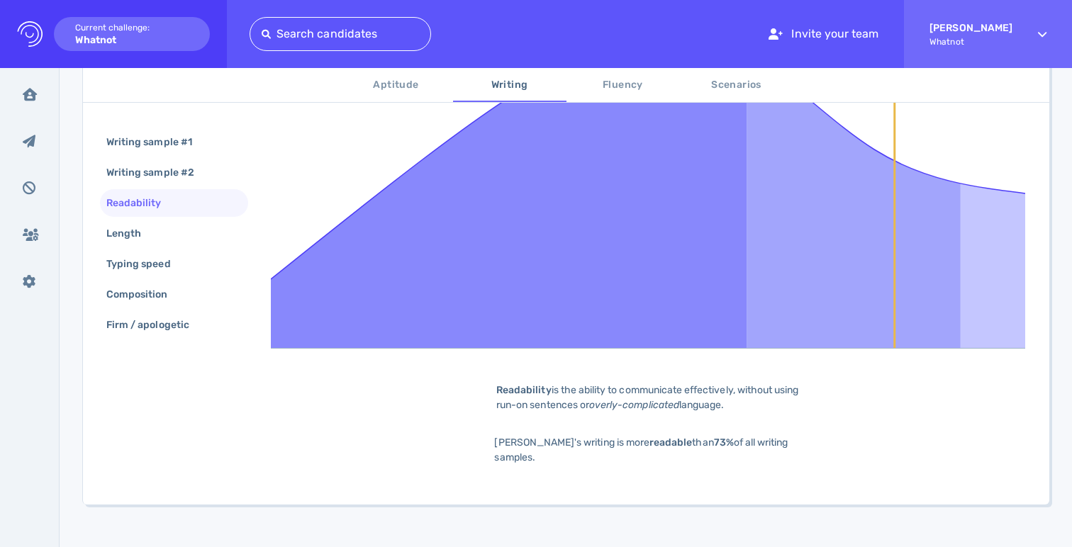
click at [167, 218] on div "Writing sample #1 Writing sample #2 Readability Length Typing speed Composition…" at bounding box center [174, 234] width 148 height 213
click at [167, 224] on div "Length" at bounding box center [174, 234] width 148 height 28
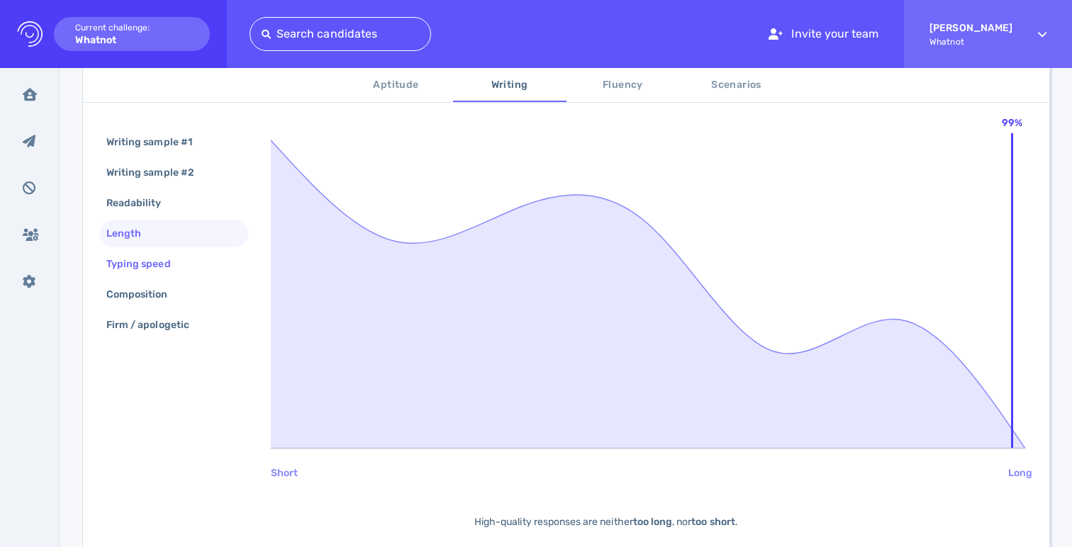
click at [154, 260] on div "Typing speed" at bounding box center [146, 264] width 84 height 21
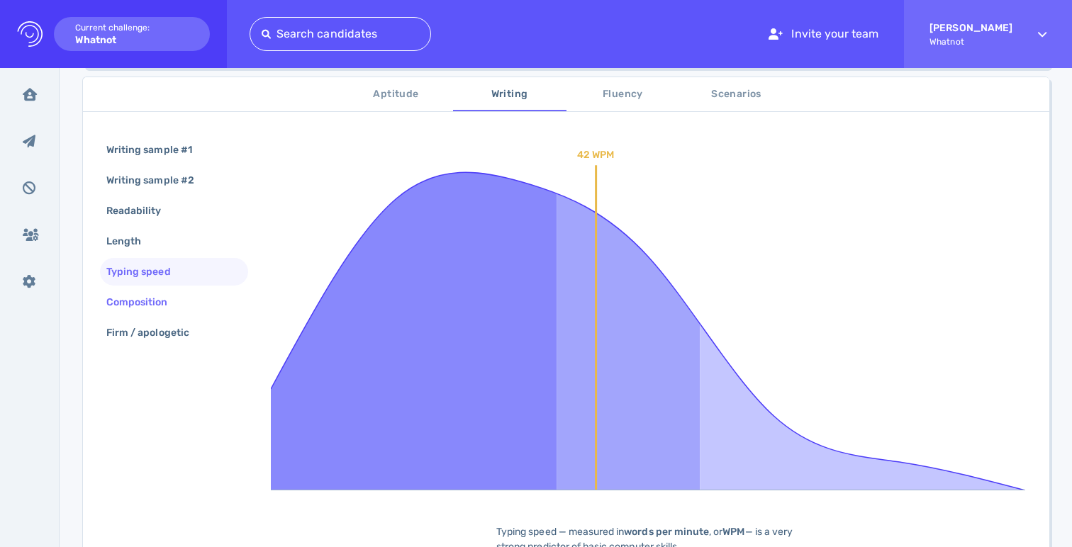
click at [159, 294] on div "Composition" at bounding box center [145, 302] width 82 height 21
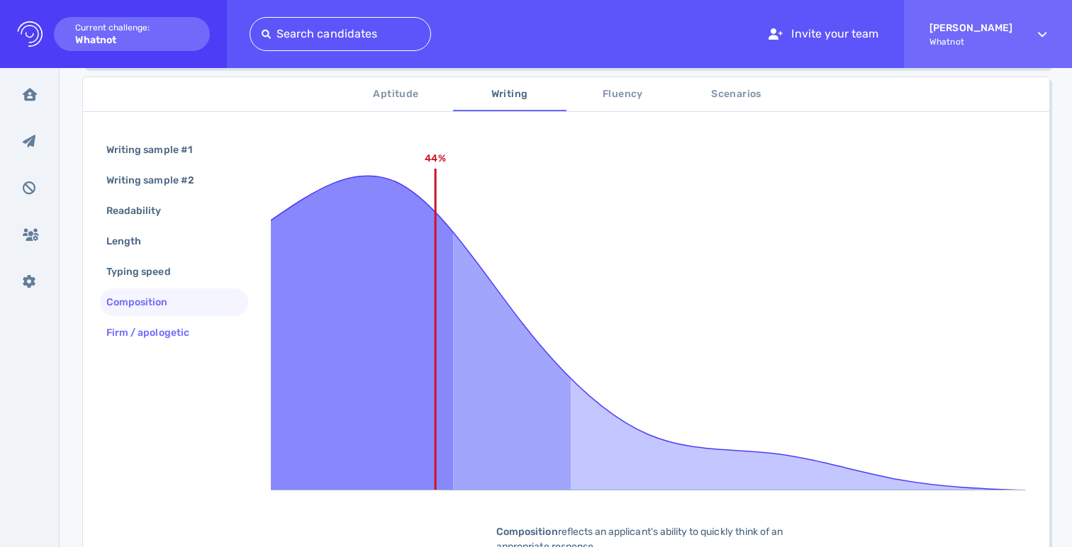
click at [166, 342] on div "Firm / apologetic" at bounding box center [155, 333] width 103 height 21
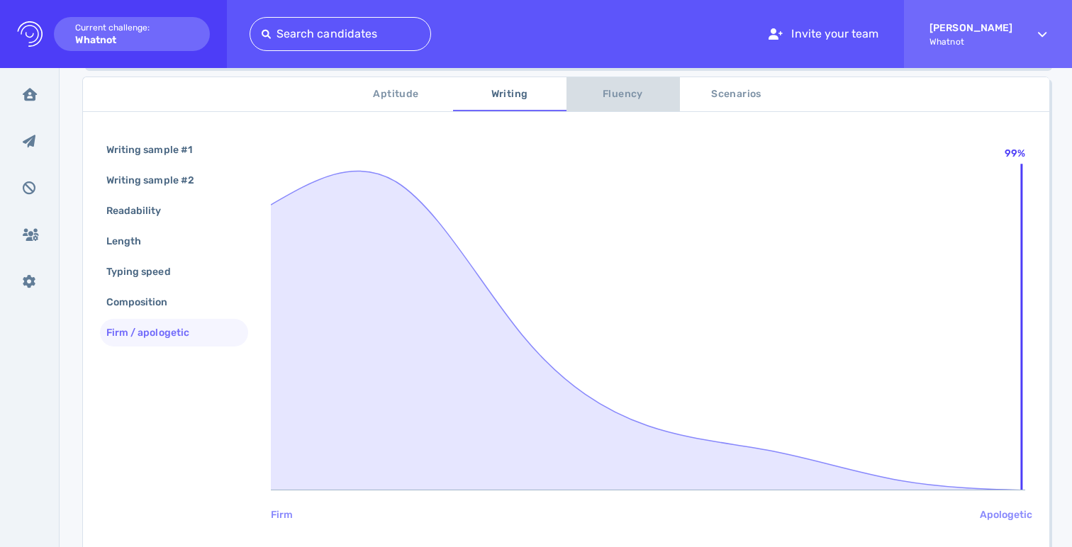
click at [616, 102] on span "Fluency" at bounding box center [623, 95] width 96 height 18
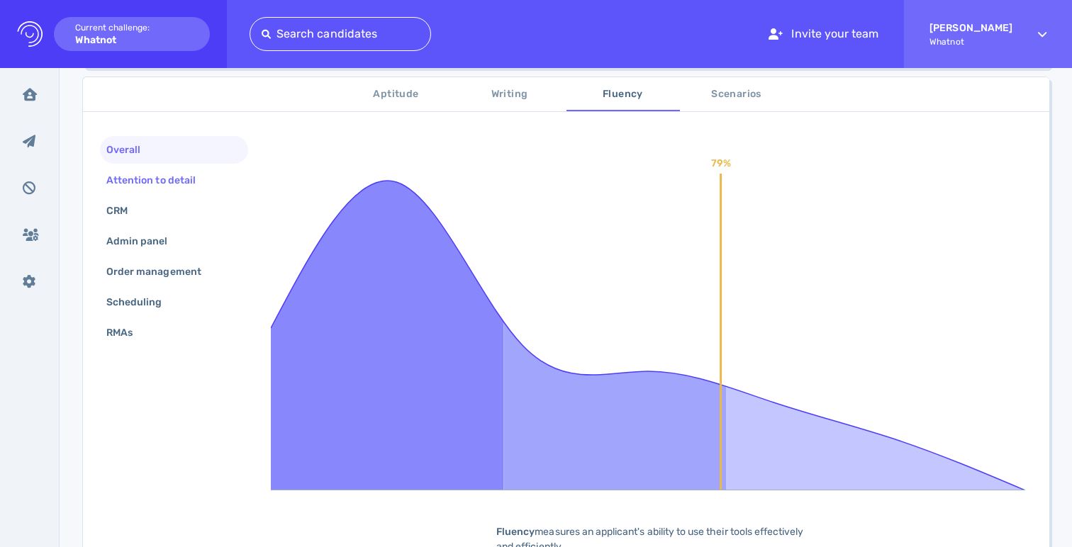
click at [177, 194] on div "Attention to detail" at bounding box center [174, 181] width 148 height 28
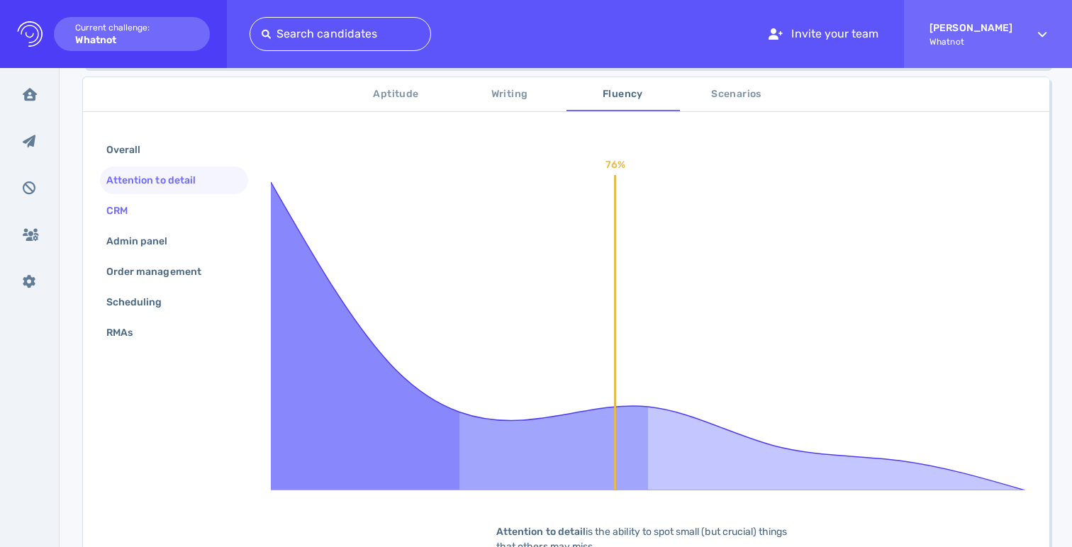
click at [176, 211] on div "CRM" at bounding box center [174, 211] width 148 height 28
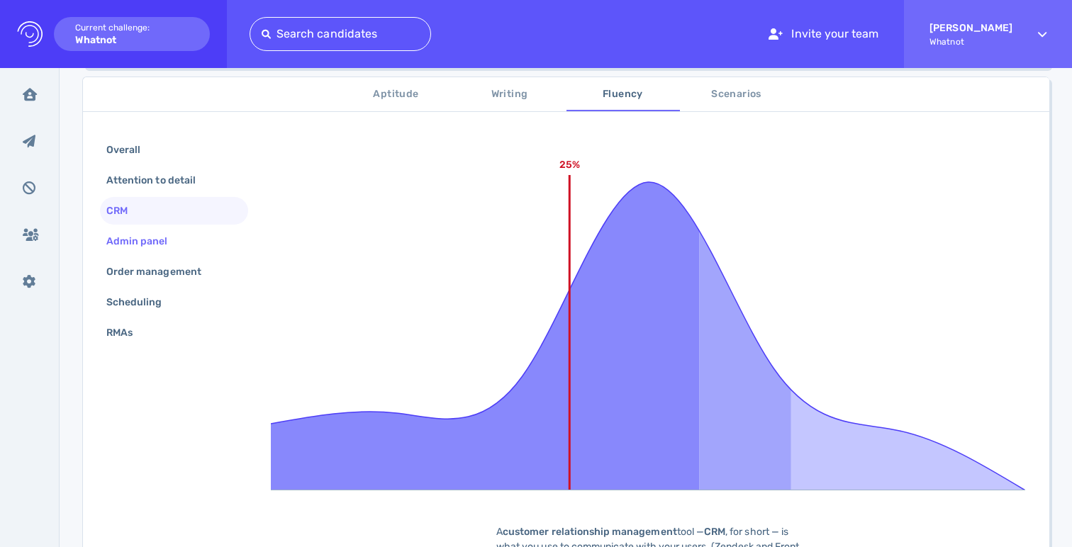
click at [179, 240] on div "Admin panel" at bounding box center [145, 241] width 82 height 21
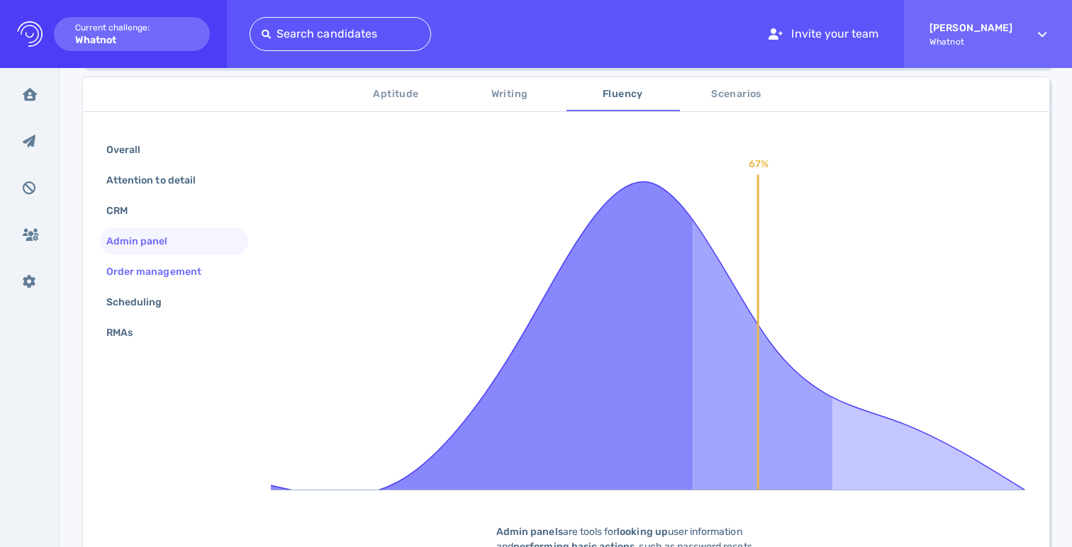
click at [181, 264] on div "Order management" at bounding box center [161, 272] width 115 height 21
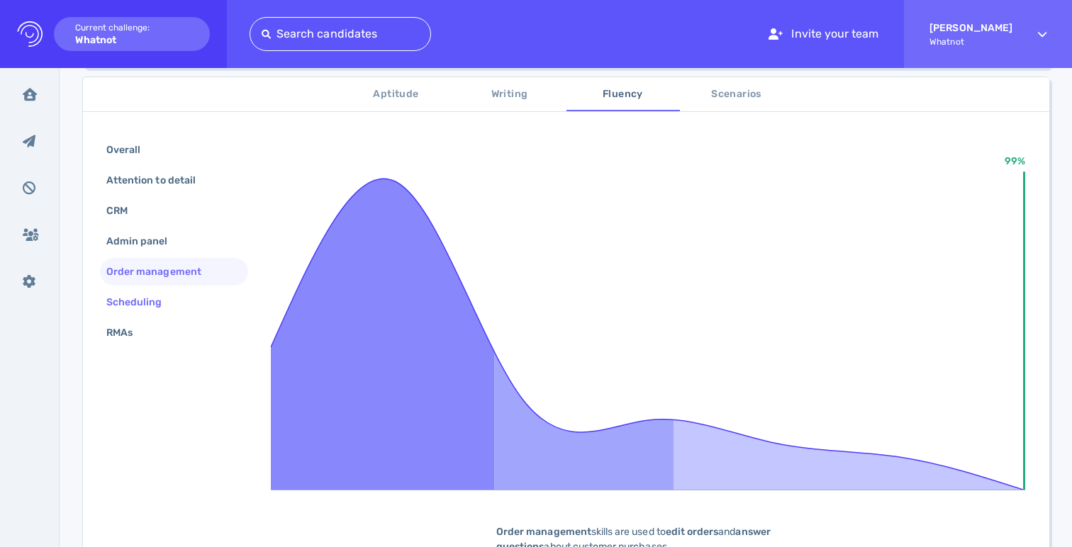
click at [163, 296] on div "Scheduling" at bounding box center [142, 302] width 76 height 21
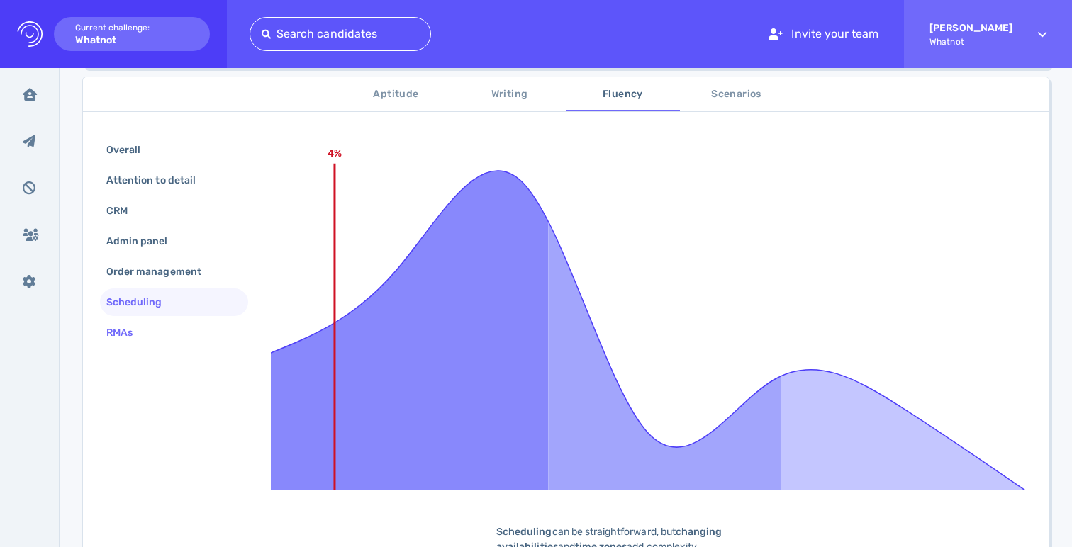
click at [155, 340] on div "RMAs" at bounding box center [174, 333] width 148 height 28
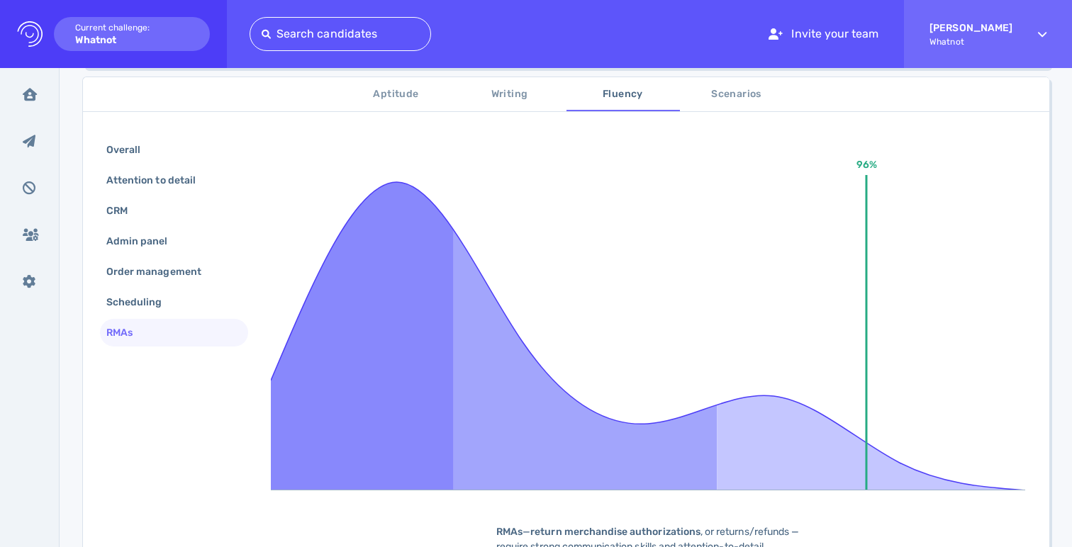
scroll to position [0, 0]
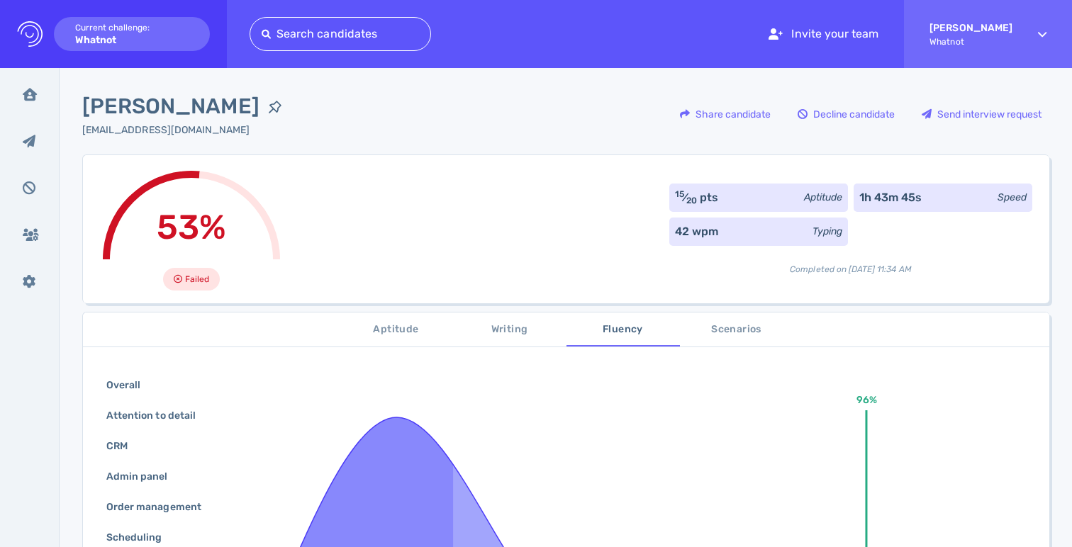
click at [741, 334] on span "Scenarios" at bounding box center [737, 330] width 96 height 18
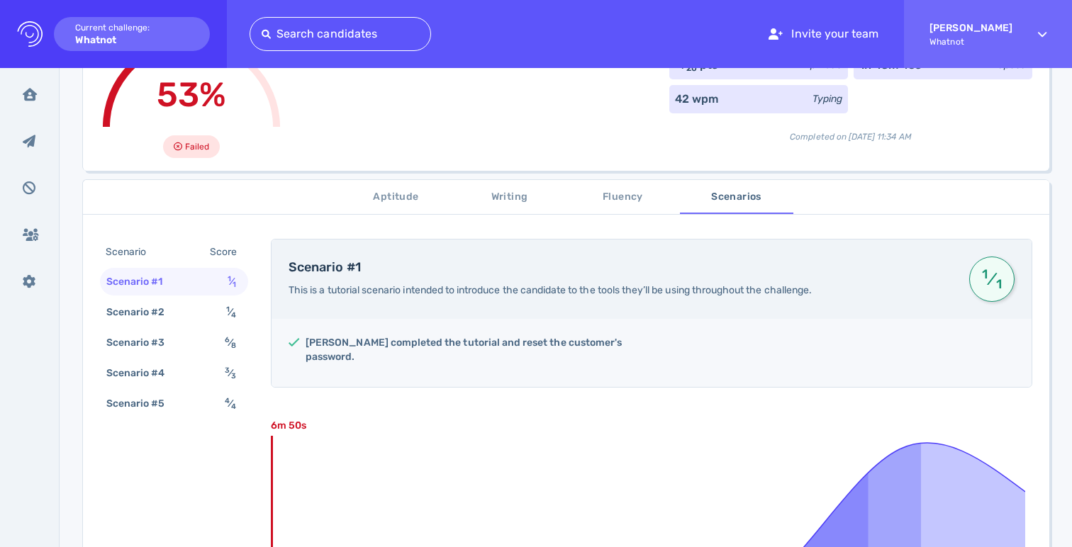
scroll to position [188, 0]
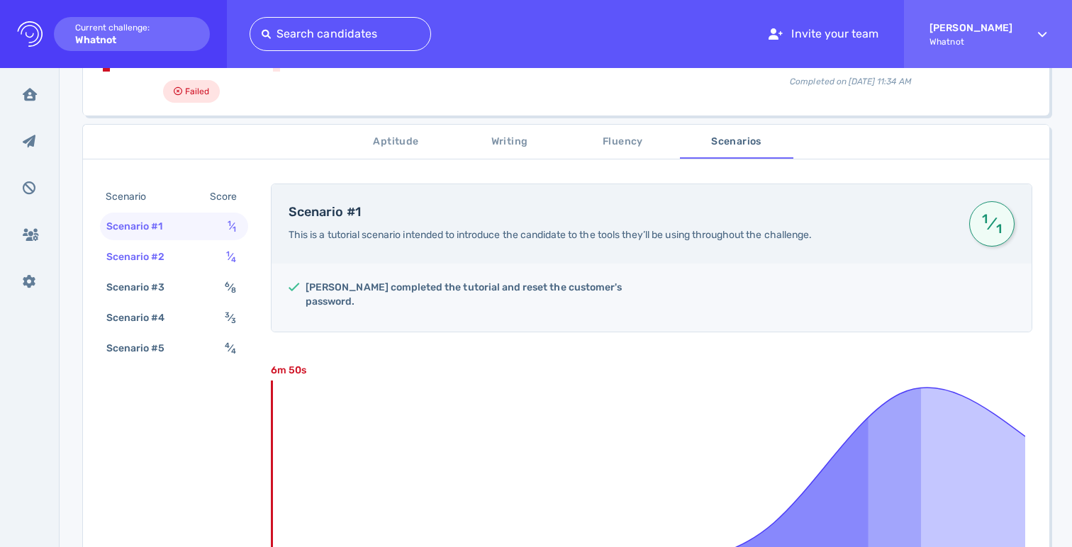
click at [207, 259] on div "Scenario #2 1 ⁄ 4" at bounding box center [174, 257] width 148 height 28
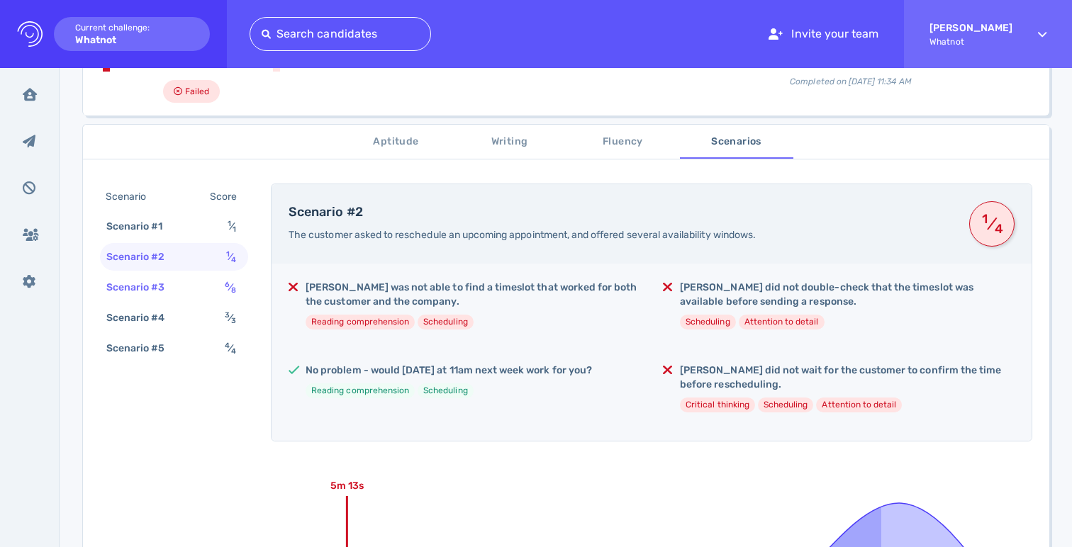
click at [211, 280] on div "Scenario #3 6 ⁄ 8" at bounding box center [174, 288] width 148 height 28
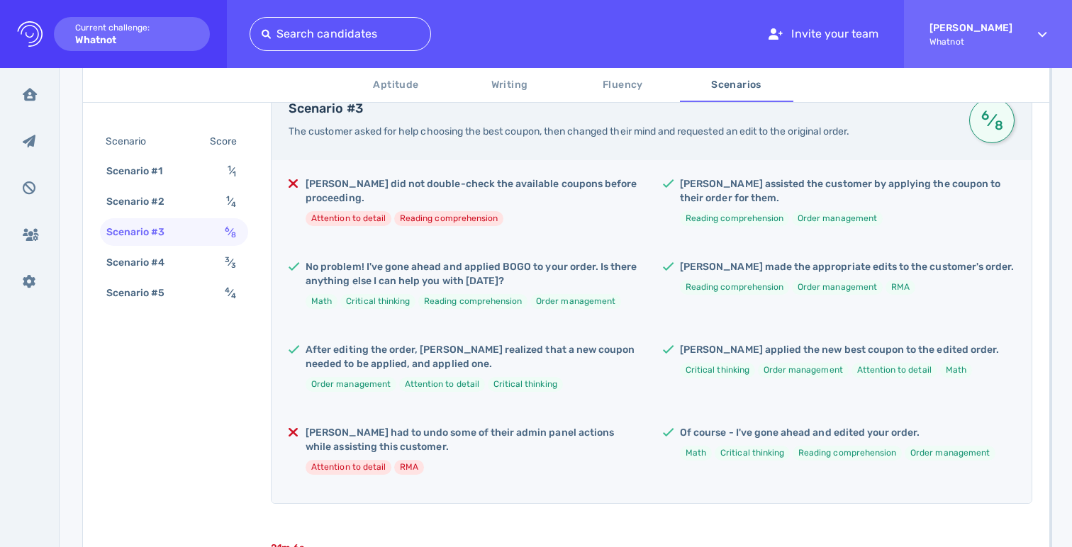
scroll to position [277, 0]
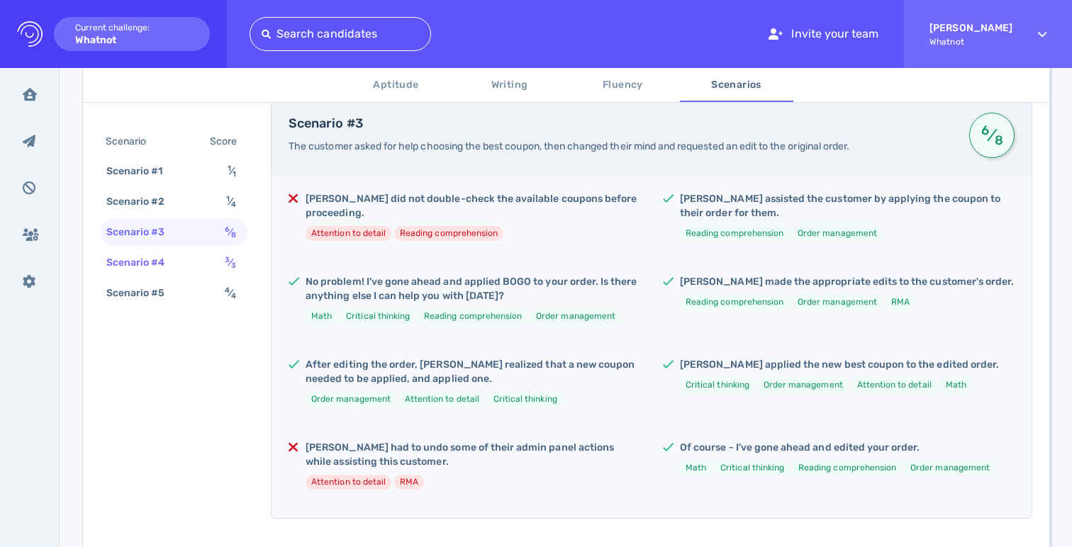
click at [205, 272] on div "Scenario #4 3 ⁄ 3" at bounding box center [174, 263] width 148 height 28
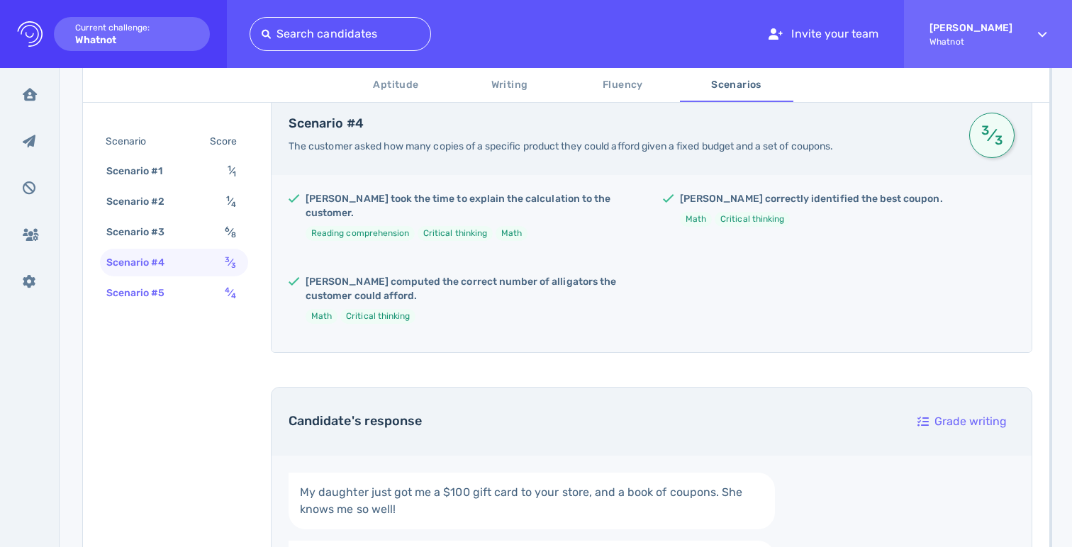
click at [208, 296] on div "Scenario #5 4 ⁄ 4" at bounding box center [174, 293] width 148 height 28
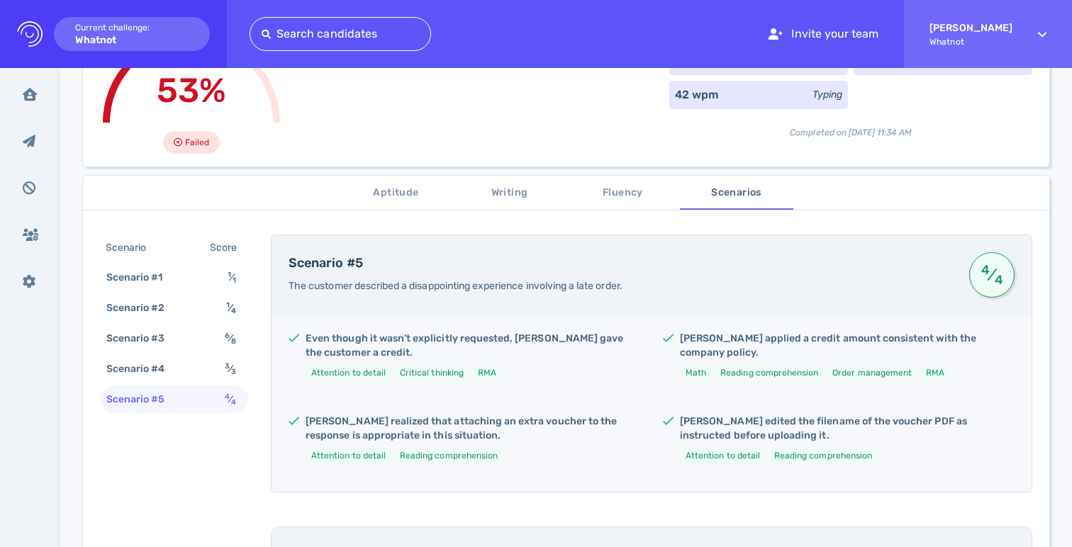
scroll to position [129, 0]
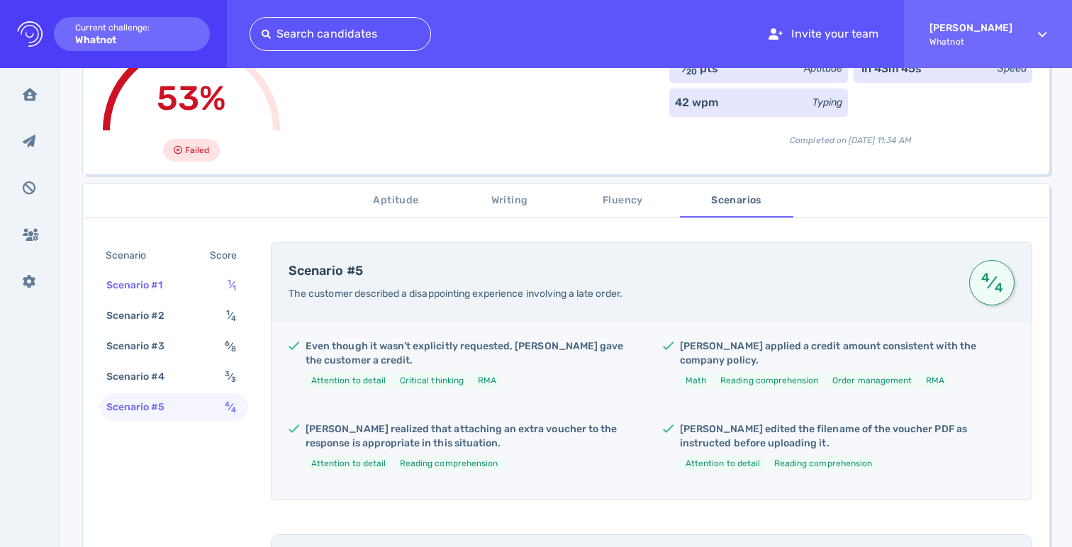
click at [225, 279] on div "1 ⁄ 1" at bounding box center [235, 285] width 20 height 21
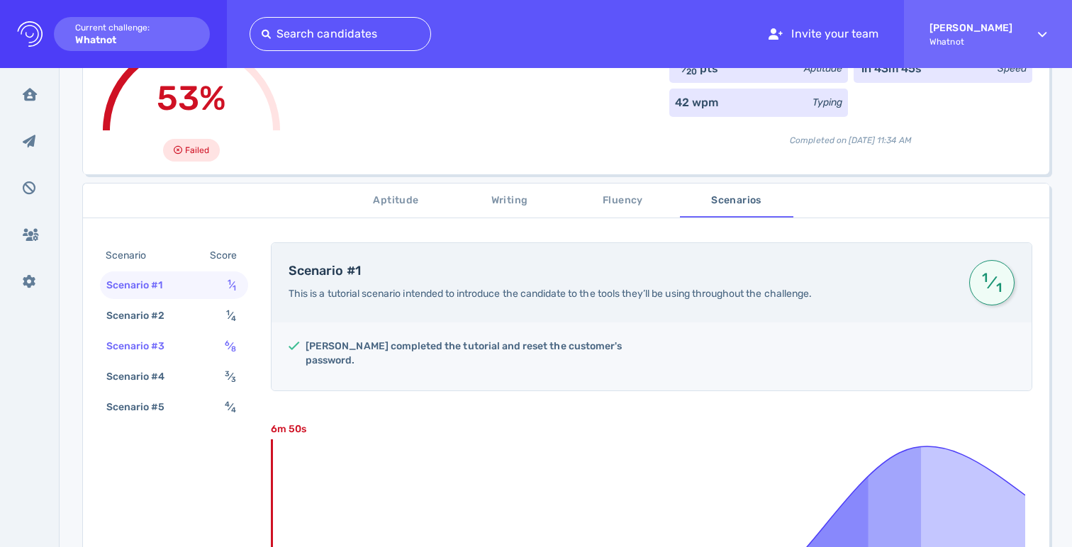
click at [225, 333] on div "Scenario #3 6 ⁄ 8" at bounding box center [174, 347] width 148 height 28
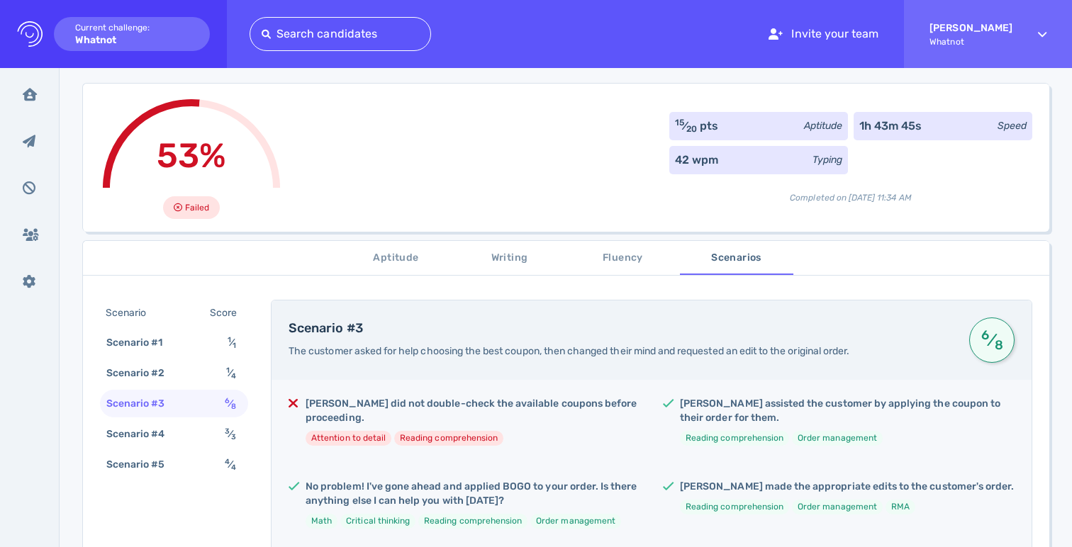
scroll to position [49, 0]
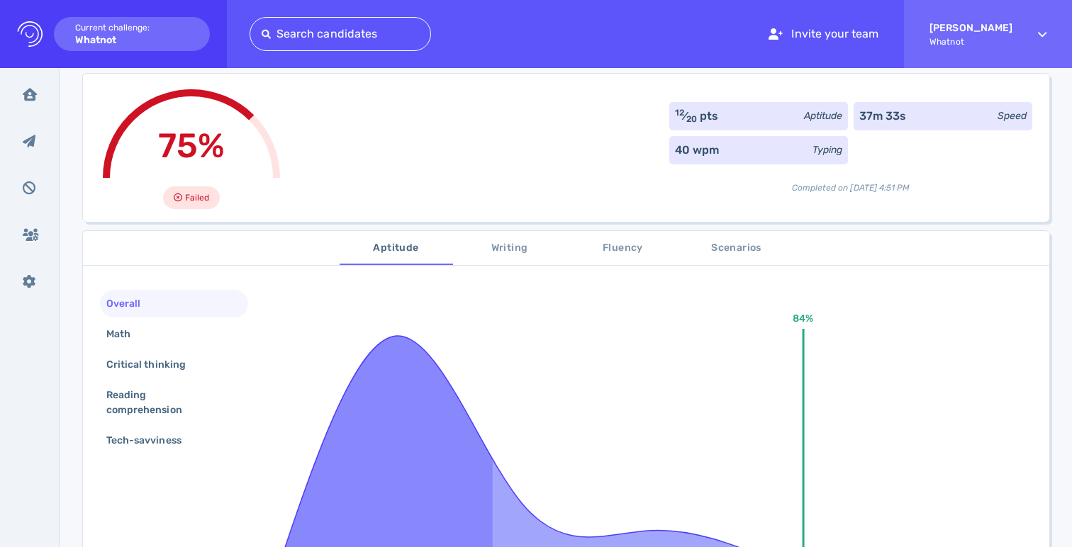
scroll to position [101, 0]
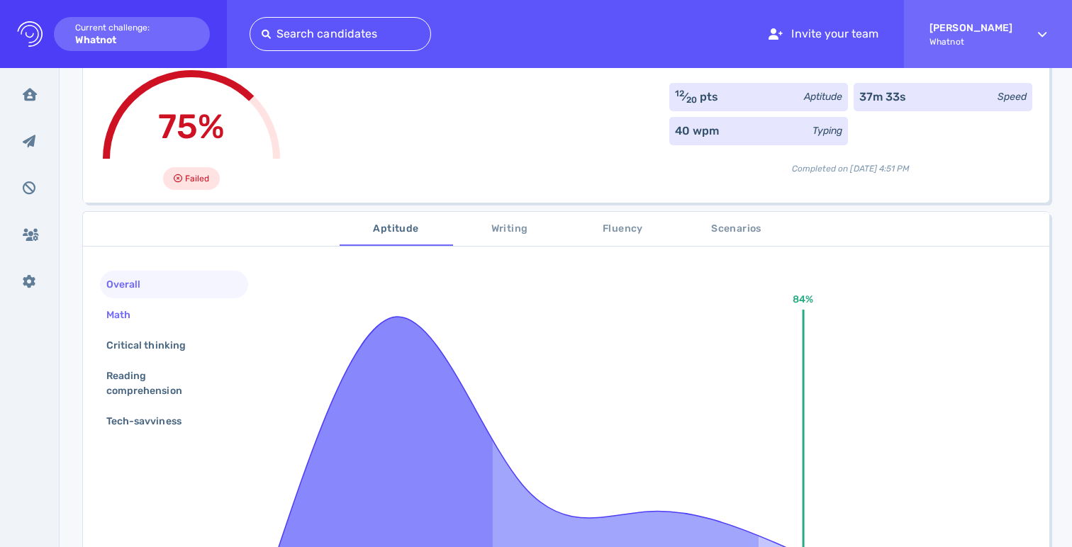
click at [169, 315] on div "Math" at bounding box center [174, 315] width 148 height 28
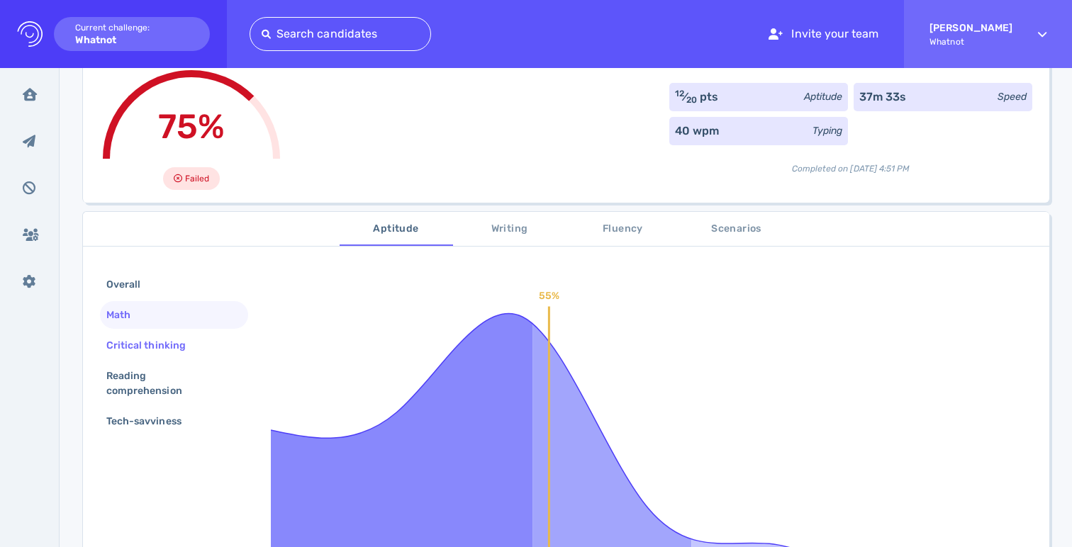
click at [170, 334] on div "Critical thinking" at bounding box center [174, 346] width 148 height 28
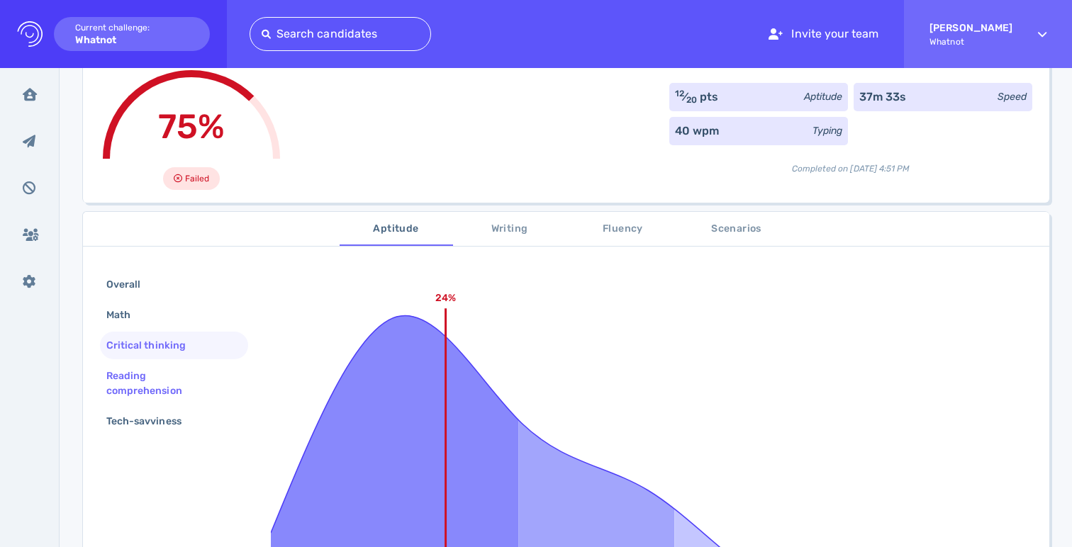
click at [167, 384] on div "Reading comprehension" at bounding box center [169, 383] width 130 height 35
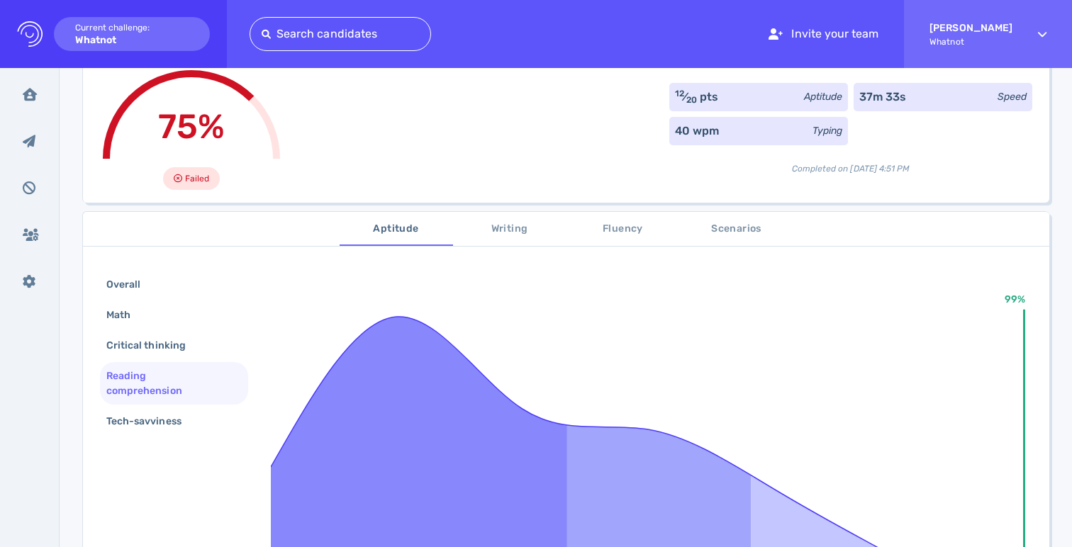
click at [173, 442] on div "Overall Math Critical thinking Reading comprehension Tech-savviness 99% Without…" at bounding box center [566, 518] width 967 height 528
click at [161, 419] on div "Tech-savviness" at bounding box center [151, 421] width 95 height 21
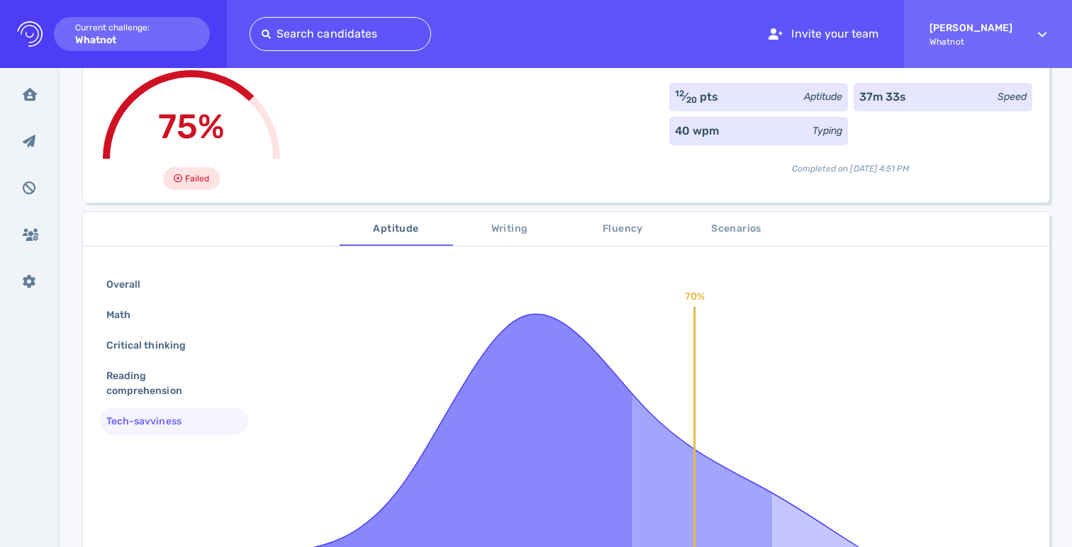
click at [489, 221] on span "Writing" at bounding box center [510, 230] width 96 height 18
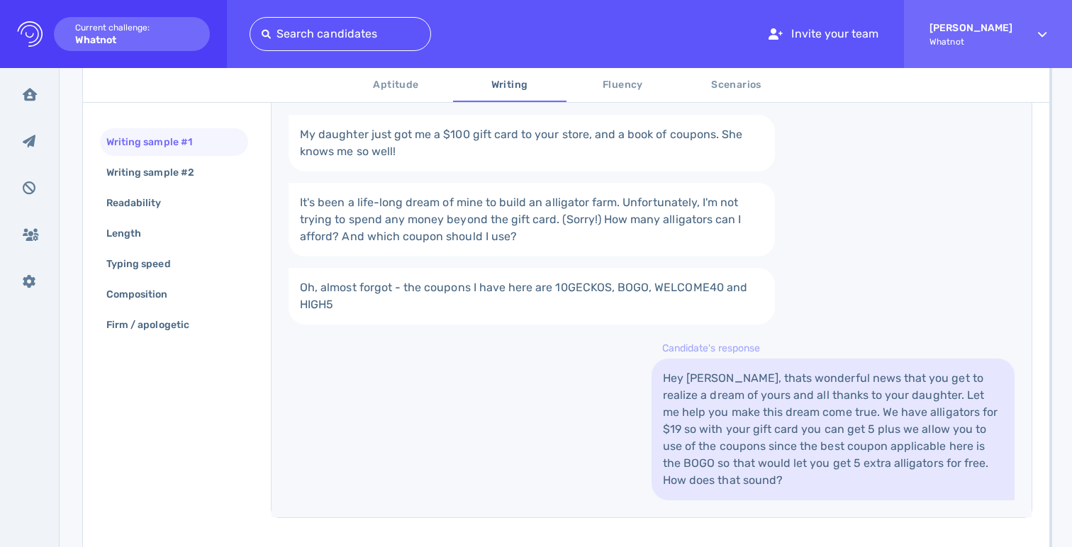
scroll to position [335, 0]
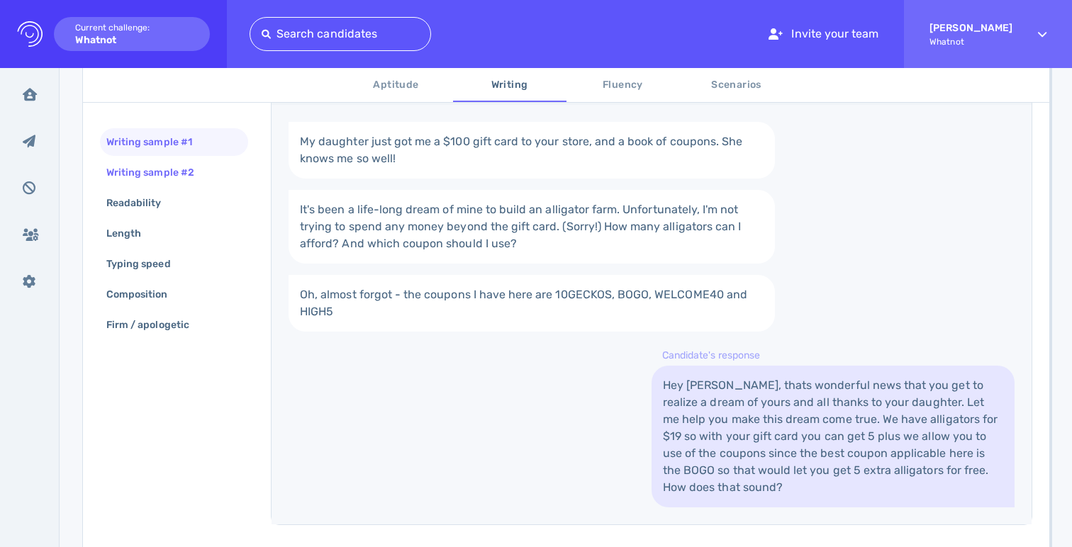
click at [143, 161] on div "Writing sample #2" at bounding box center [174, 173] width 148 height 28
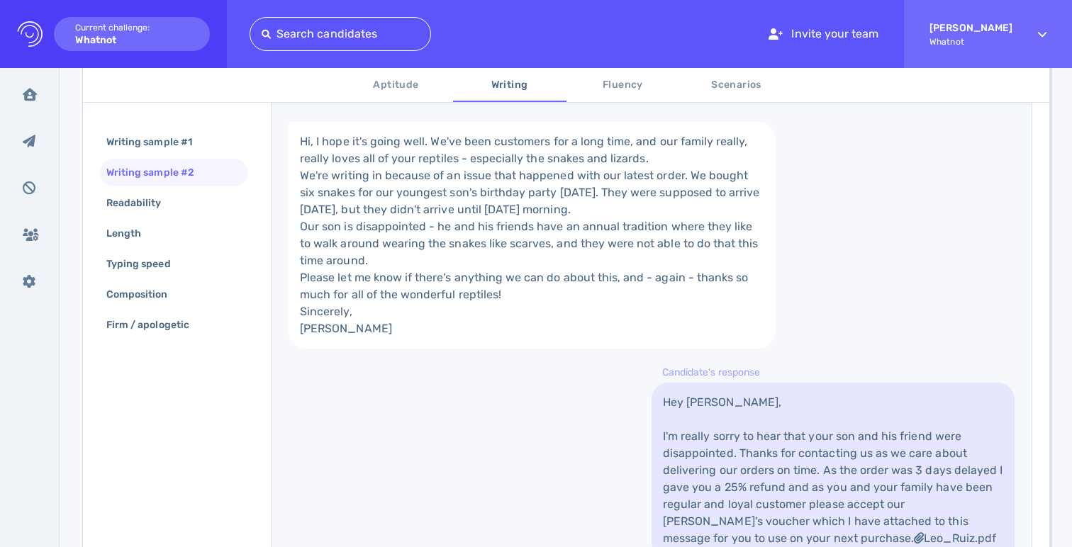
scroll to position [677, 0]
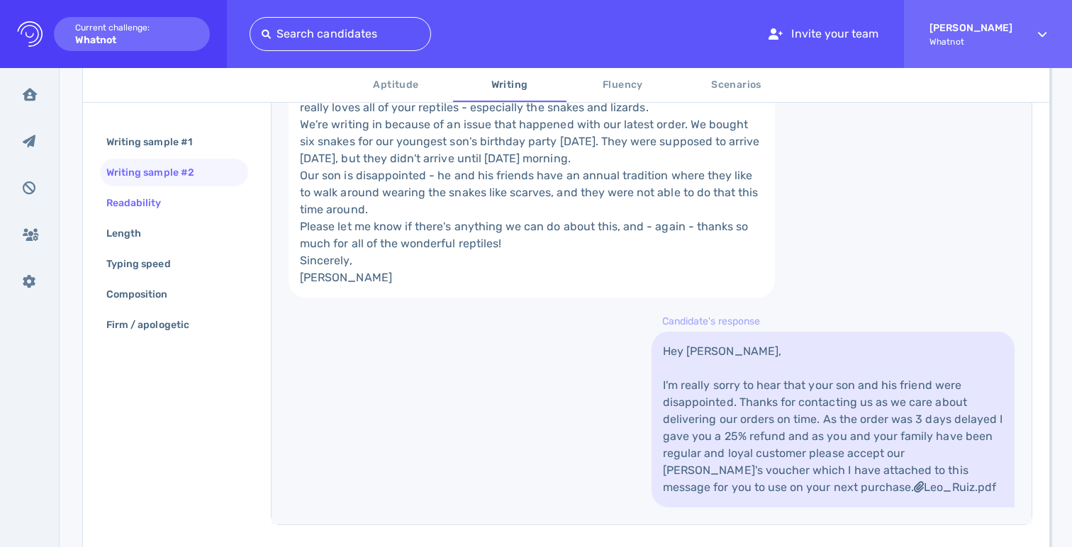
click at [150, 208] on div "Readability" at bounding box center [141, 203] width 75 height 21
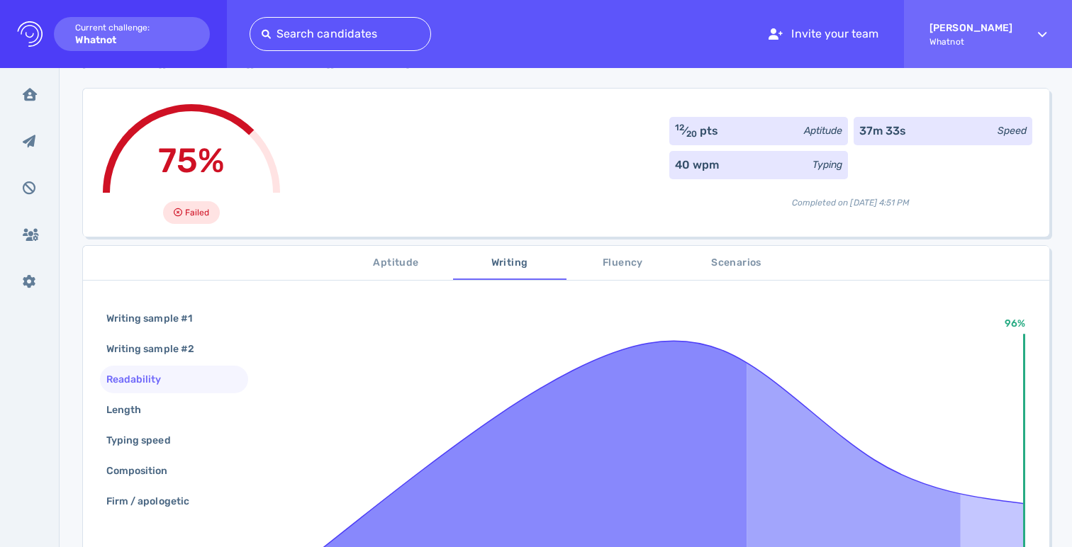
scroll to position [237, 0]
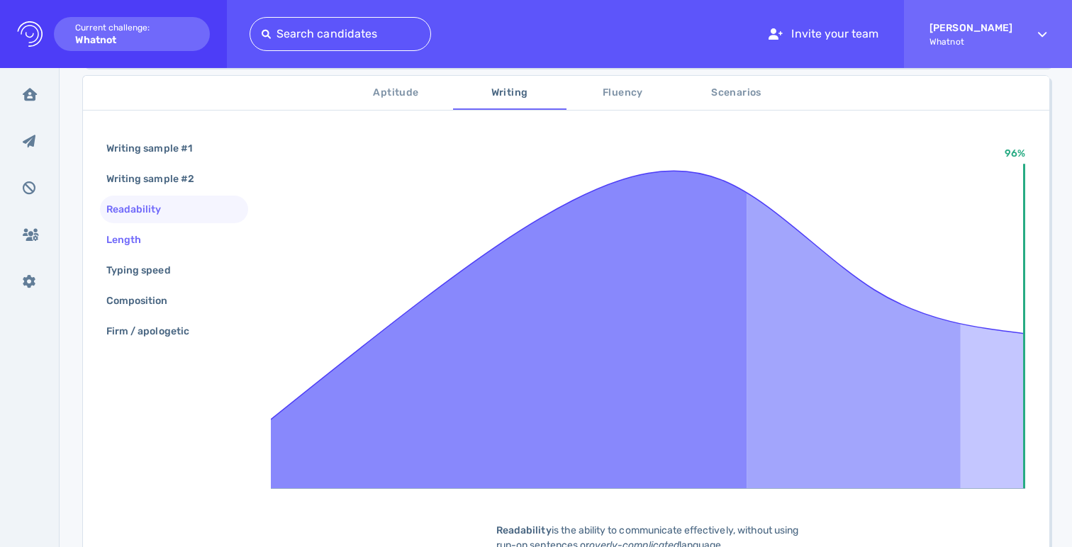
click at [141, 240] on div "Length" at bounding box center [131, 240] width 55 height 21
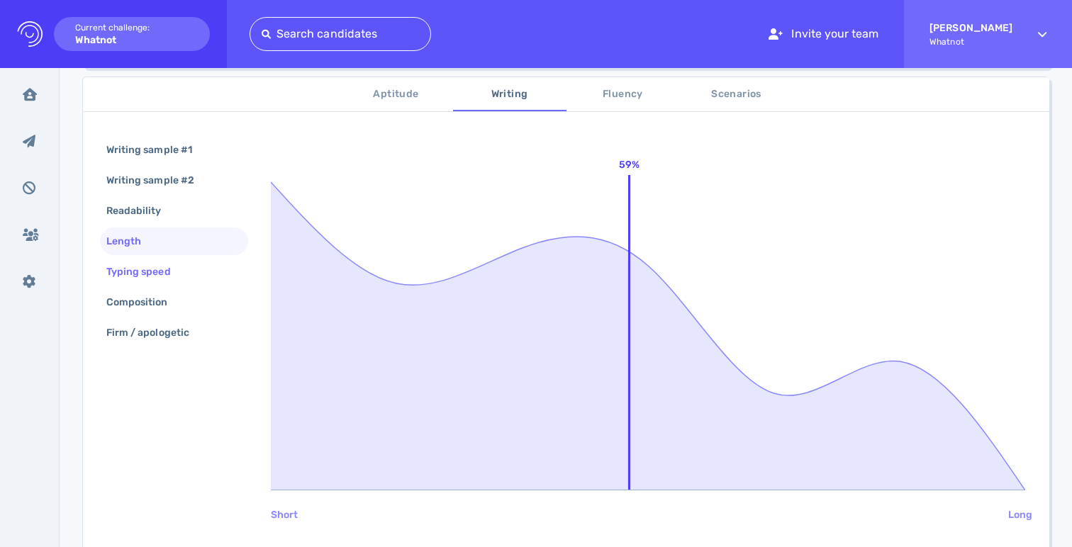
click at [152, 270] on div "Typing speed" at bounding box center [146, 272] width 84 height 21
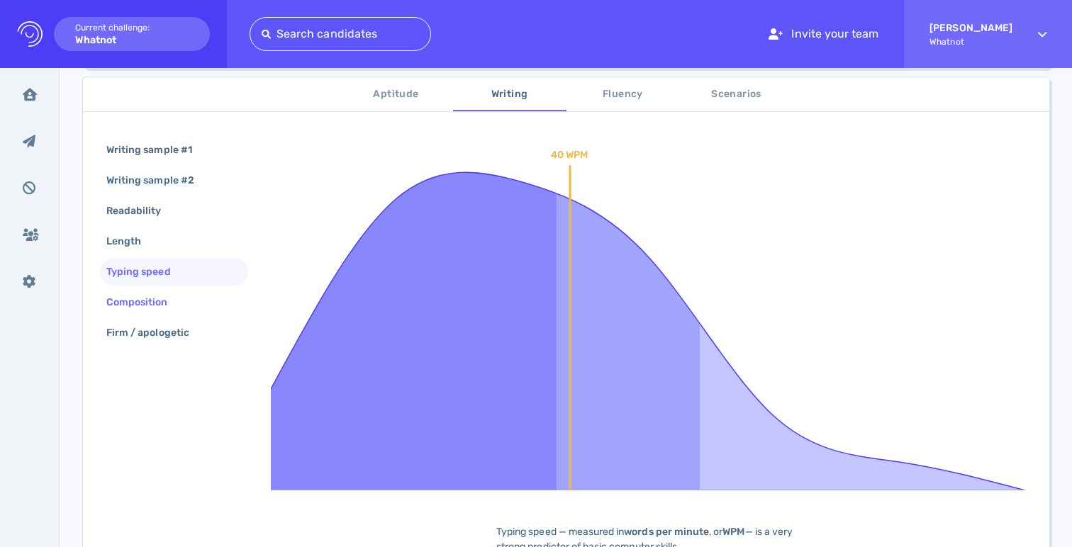
click at [160, 306] on div "Composition" at bounding box center [145, 302] width 82 height 21
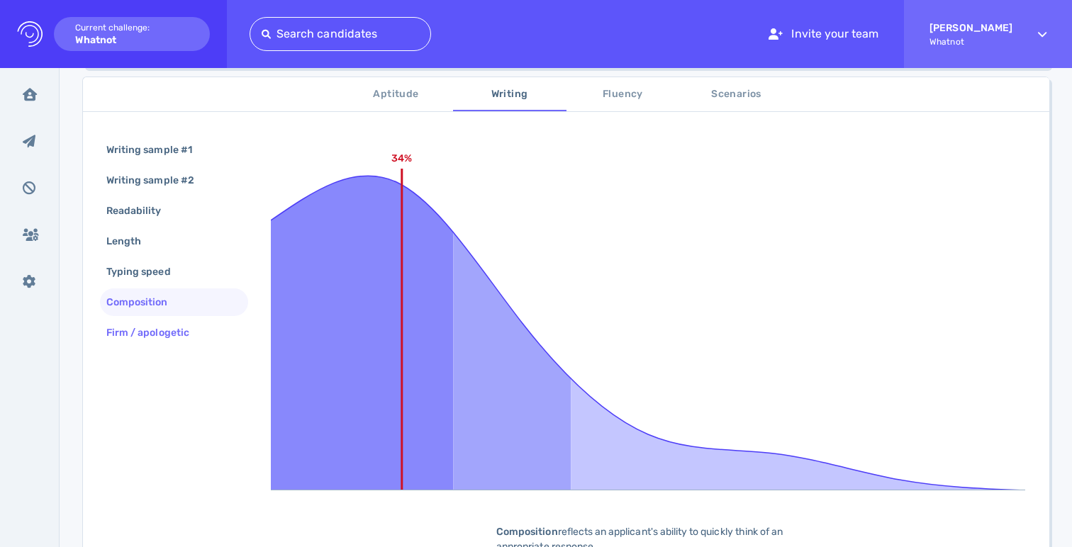
click at [160, 329] on div "Firm / apologetic" at bounding box center [155, 333] width 103 height 21
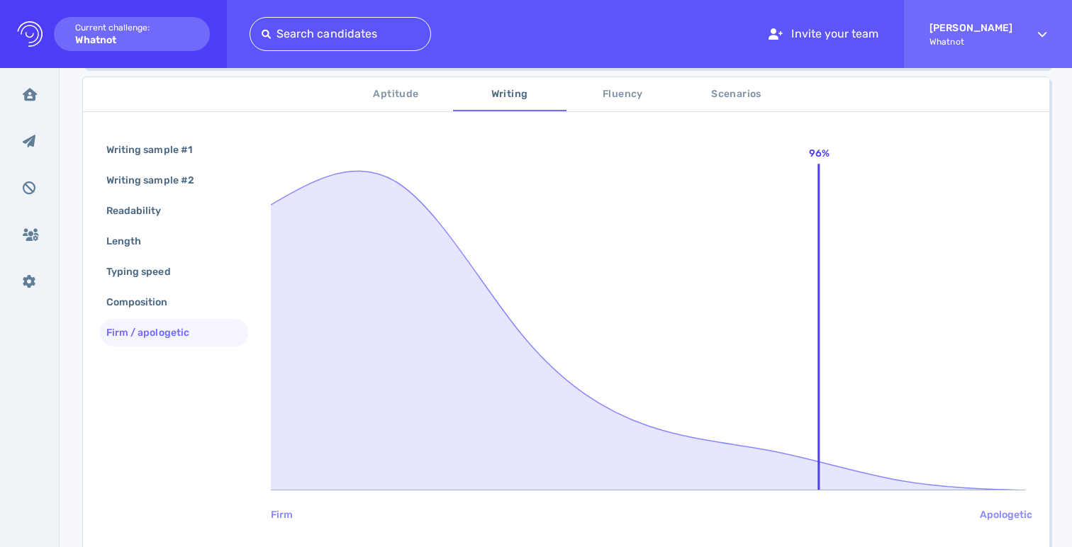
click at [592, 88] on span "Fluency" at bounding box center [623, 95] width 96 height 18
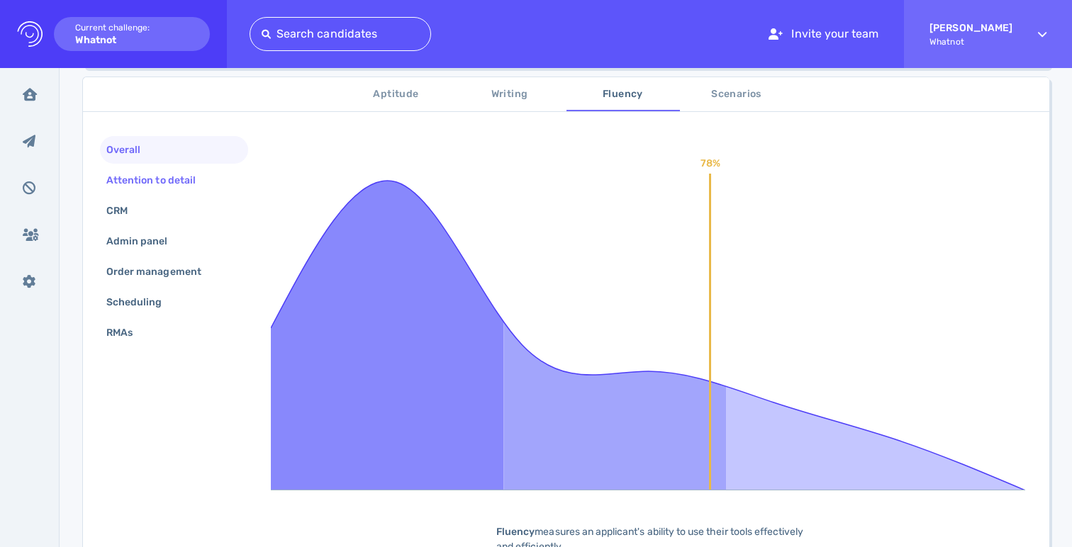
click at [149, 170] on div "Attention to detail" at bounding box center [158, 180] width 109 height 21
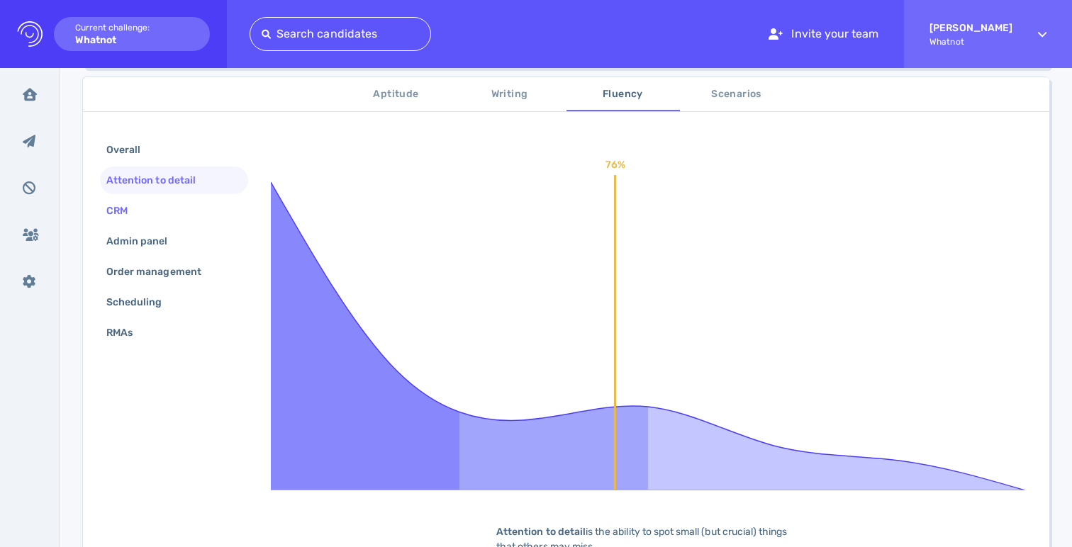
click at [128, 222] on div "CRM" at bounding box center [174, 211] width 148 height 28
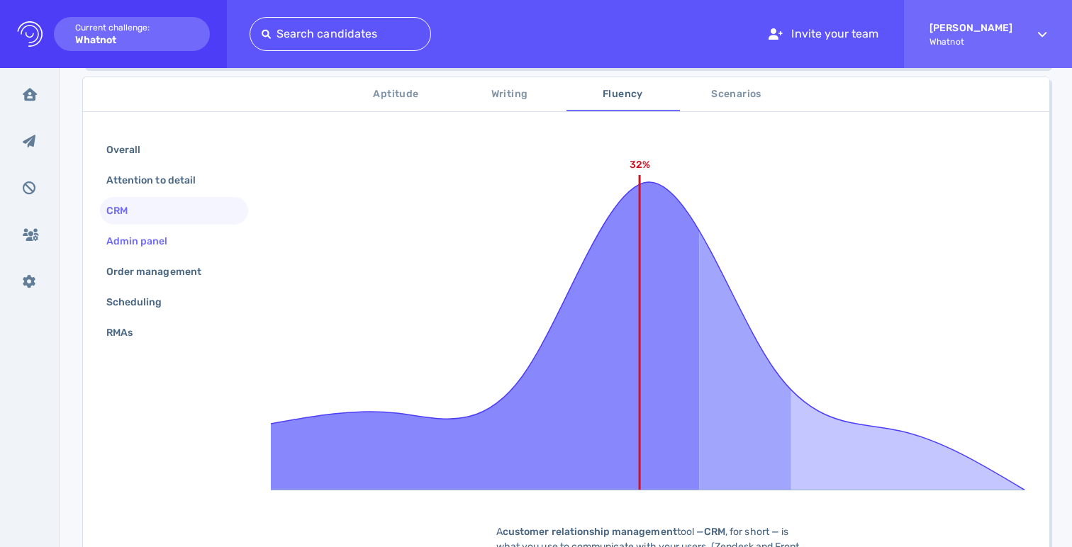
click at [135, 255] on div "Admin panel" at bounding box center [174, 242] width 148 height 28
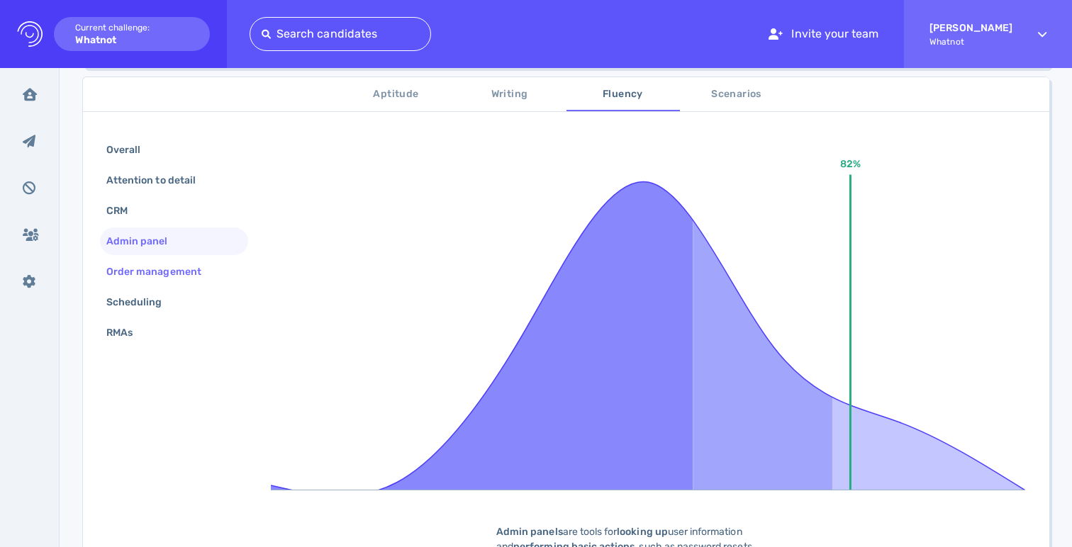
click at [152, 270] on div "Order management" at bounding box center [161, 272] width 115 height 21
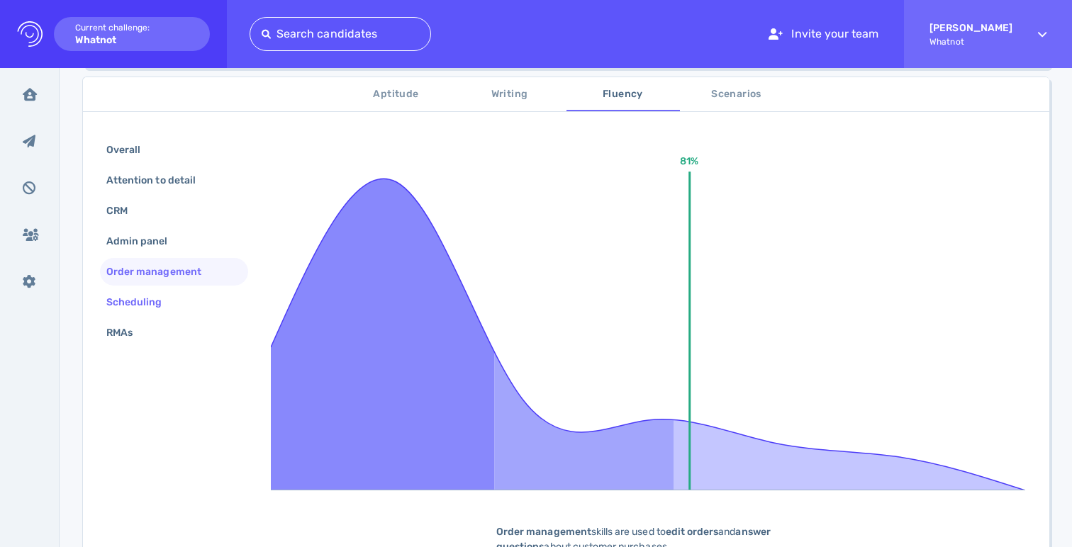
click at [150, 299] on div "Scheduling" at bounding box center [142, 302] width 76 height 21
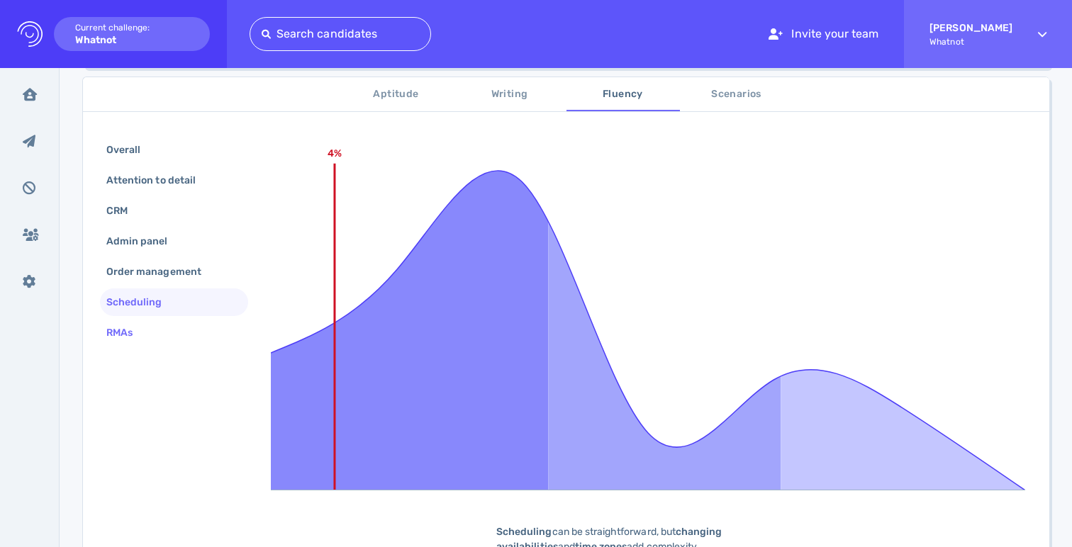
click at [150, 335] on div "RMAs" at bounding box center [127, 333] width 46 height 21
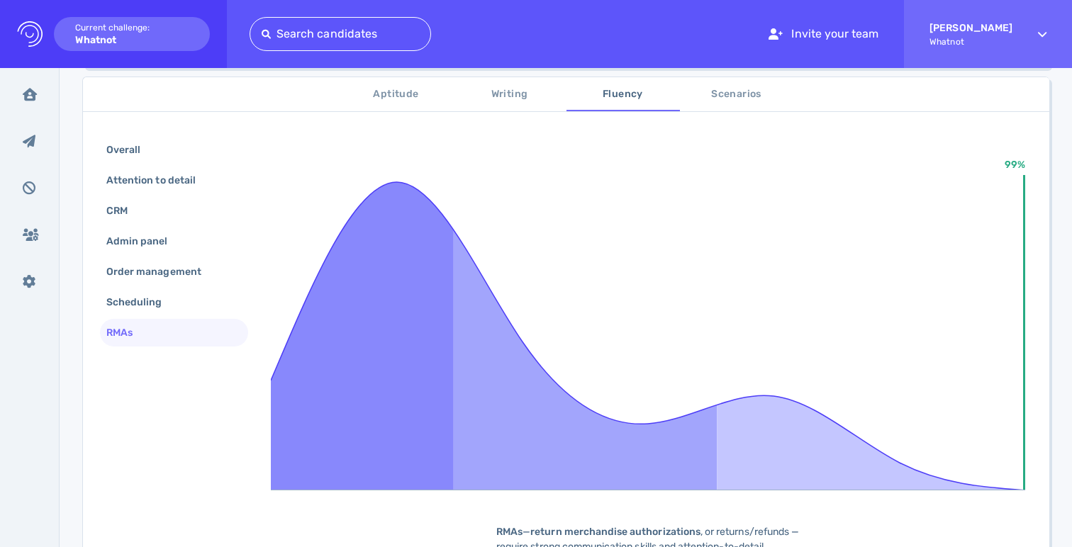
click at [763, 91] on span "Scenarios" at bounding box center [737, 95] width 96 height 18
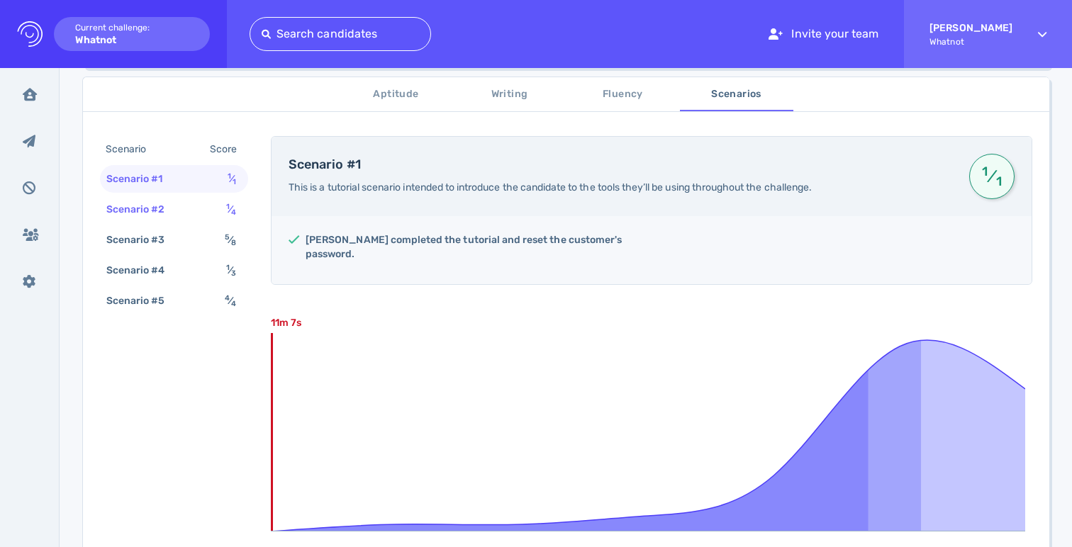
click at [231, 208] on sub "4" at bounding box center [233, 212] width 5 height 9
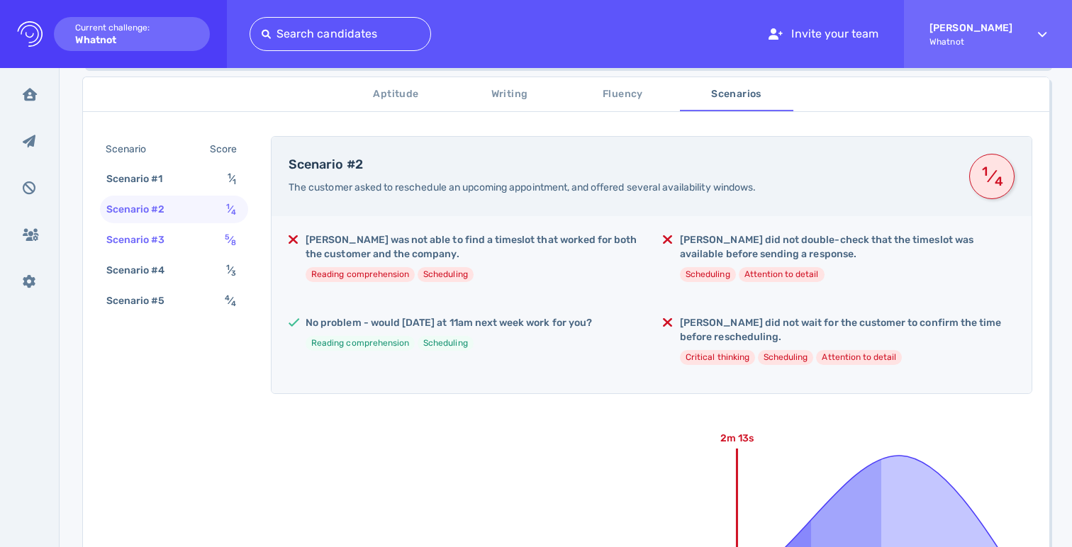
click at [199, 235] on div "Scenario #3 5 ⁄ 8" at bounding box center [174, 240] width 148 height 28
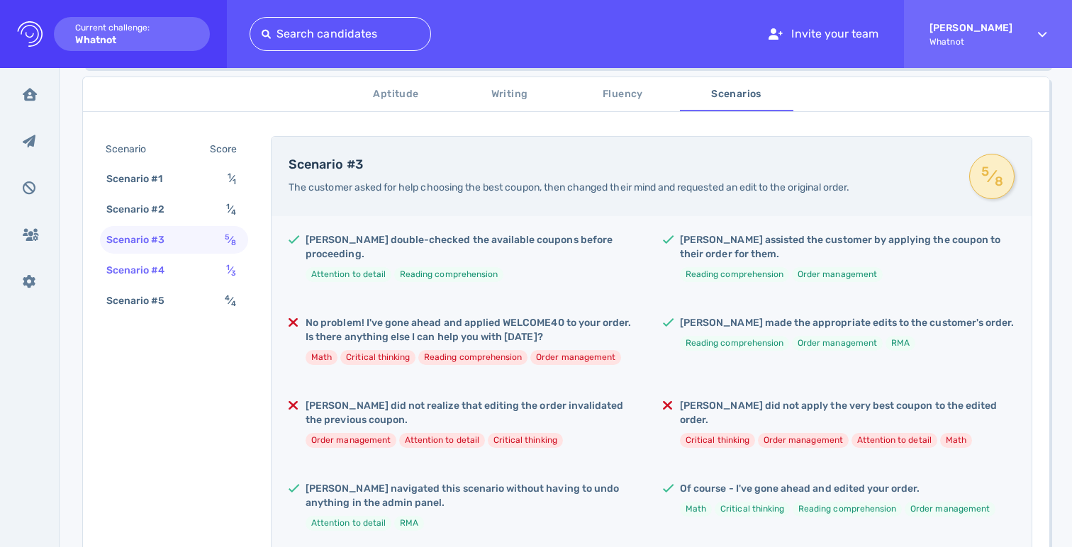
click at [226, 263] on div "1 ⁄ 3" at bounding box center [233, 270] width 21 height 21
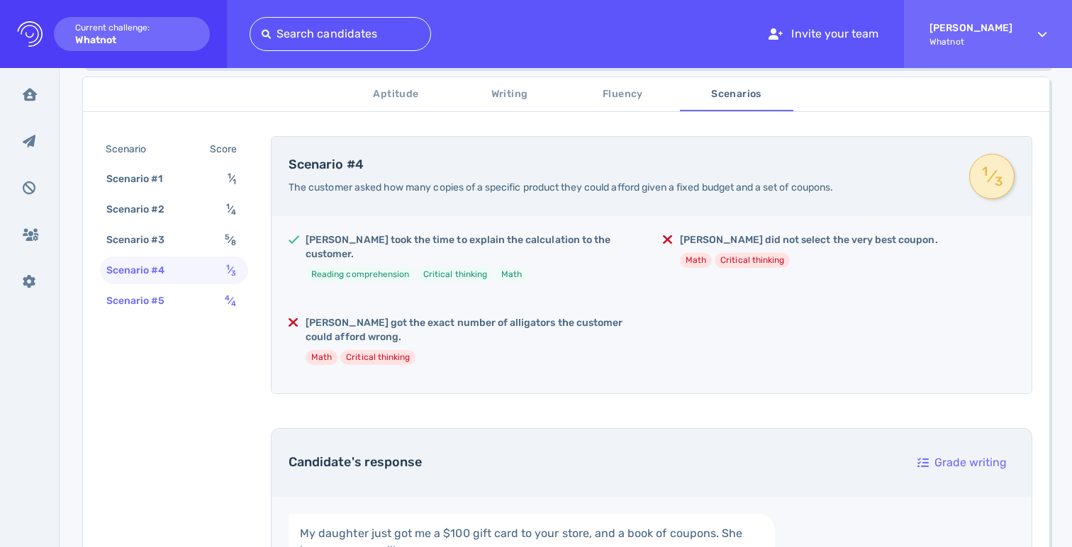
click at [228, 295] on sup "4" at bounding box center [227, 298] width 5 height 9
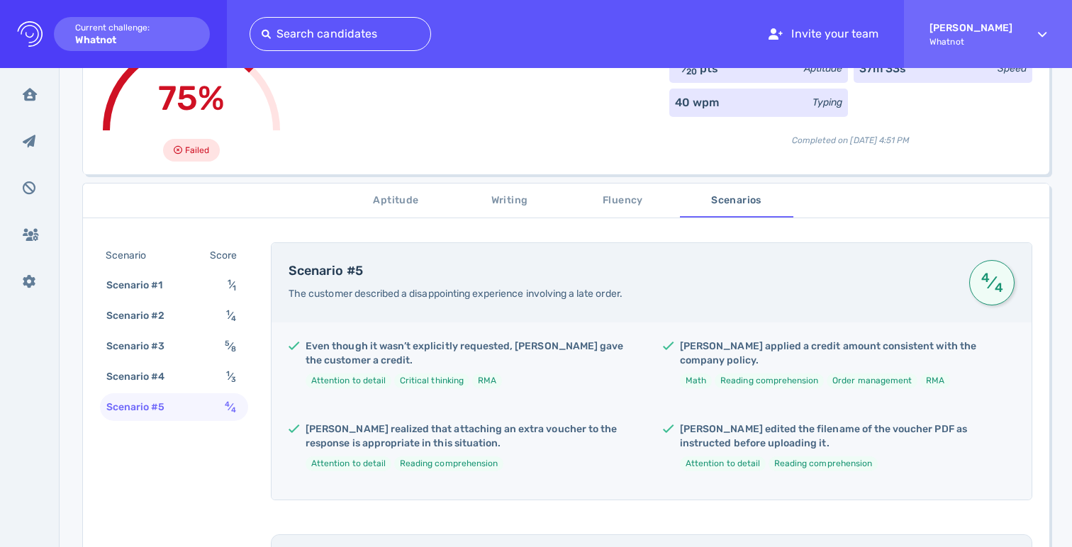
scroll to position [0, 0]
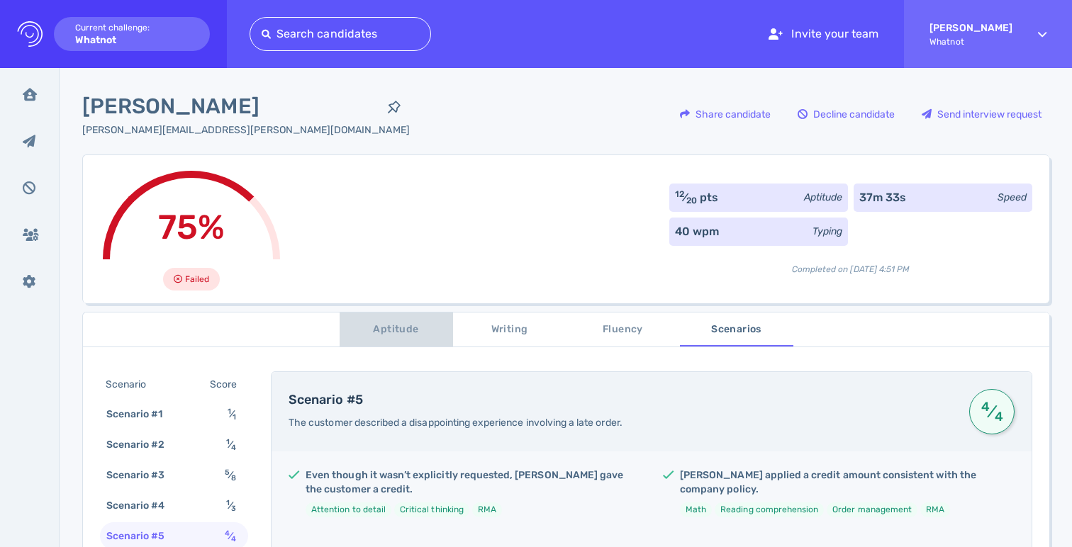
click at [407, 342] on button "Aptitude" at bounding box center [396, 330] width 113 height 34
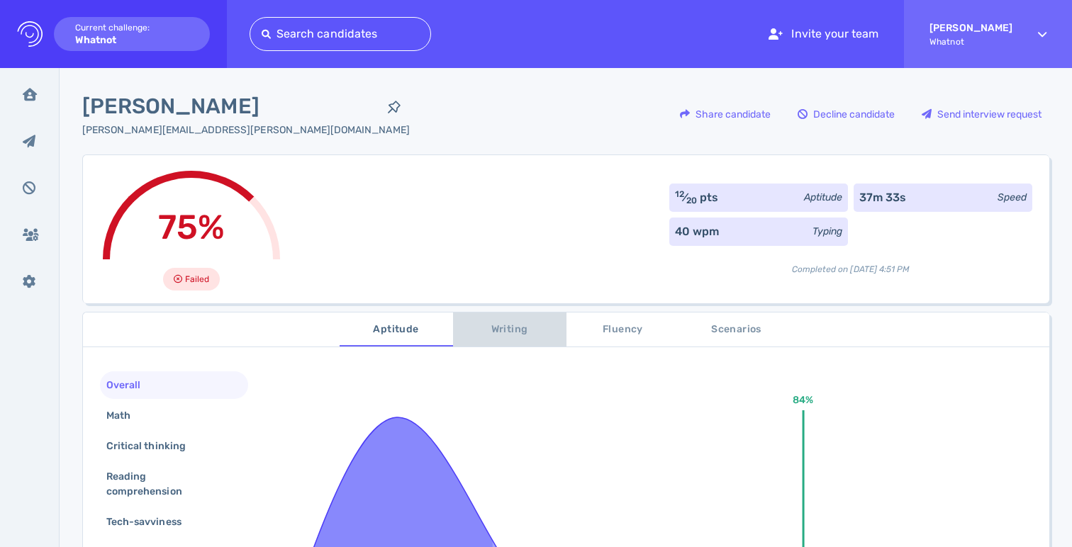
click at [499, 335] on span "Writing" at bounding box center [510, 330] width 96 height 18
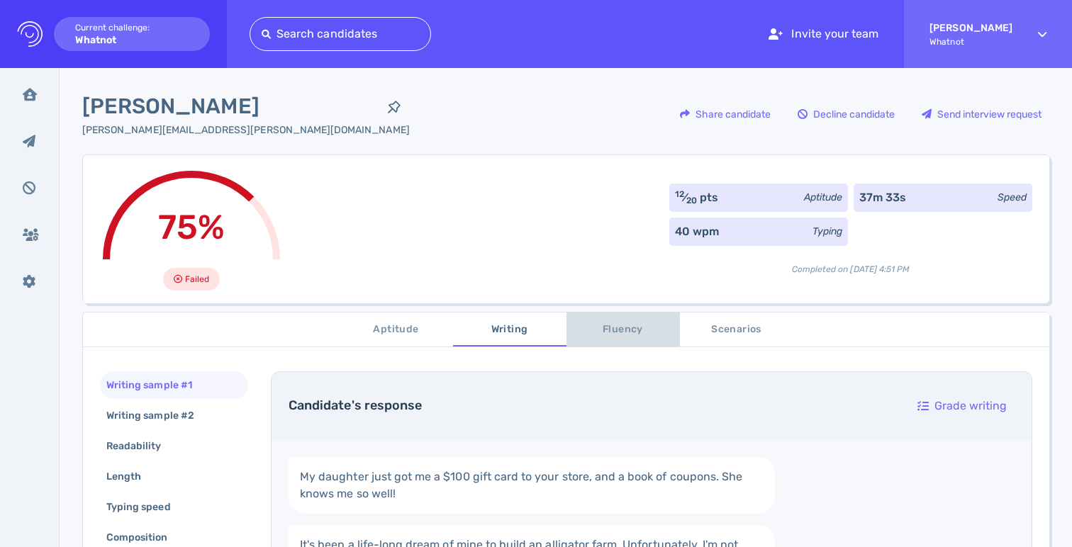
click at [581, 338] on span "Fluency" at bounding box center [623, 330] width 96 height 18
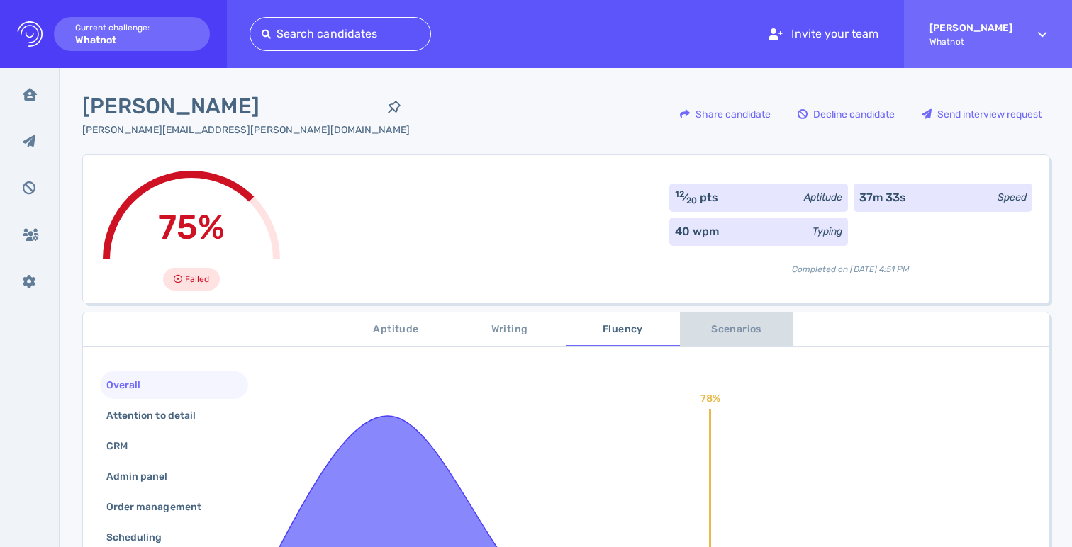
click at [716, 340] on button "Scenarios" at bounding box center [736, 330] width 113 height 34
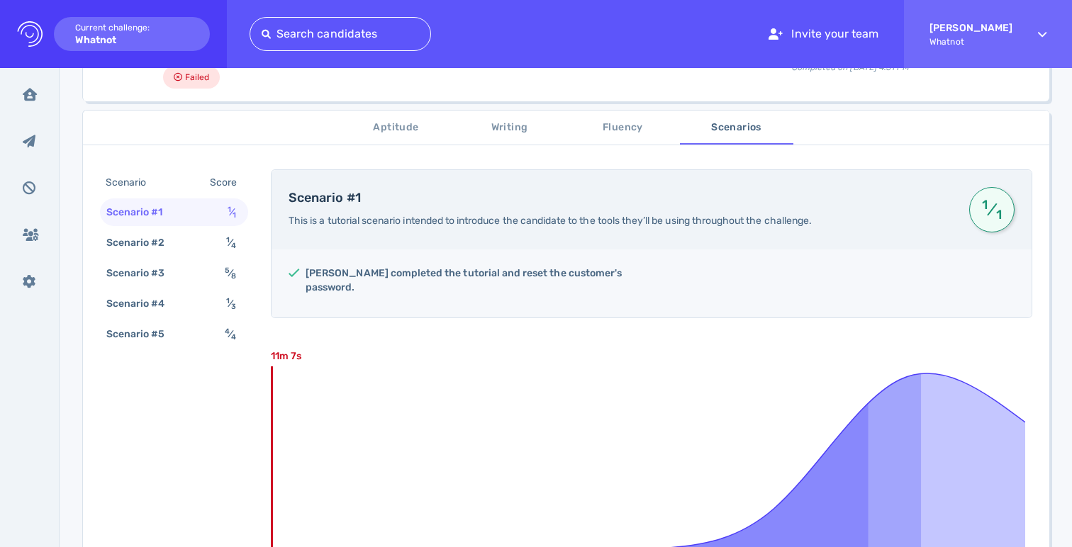
scroll to position [215, 0]
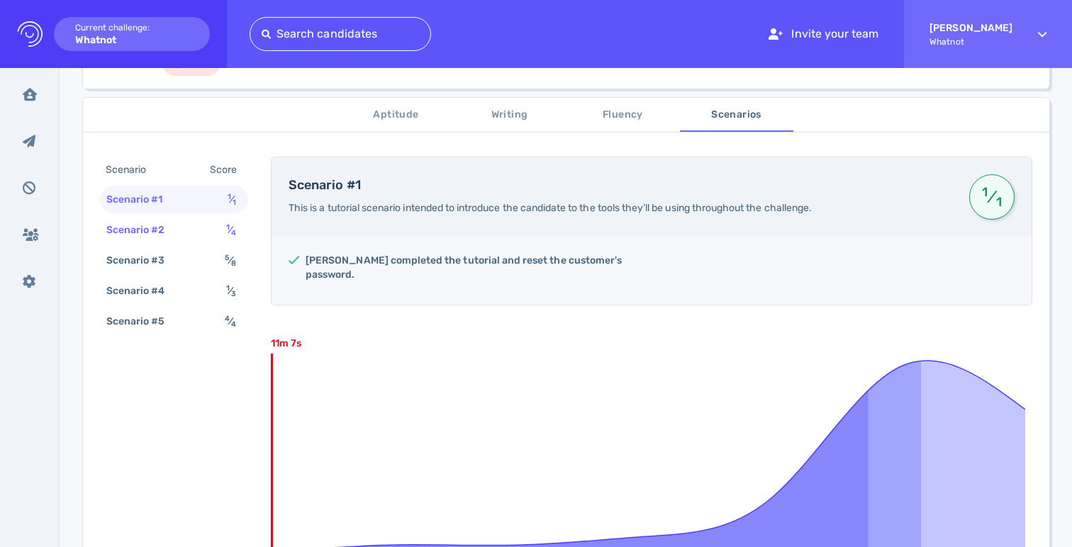
click at [202, 220] on div "Scenario #2 1 ⁄ 4" at bounding box center [174, 230] width 148 height 28
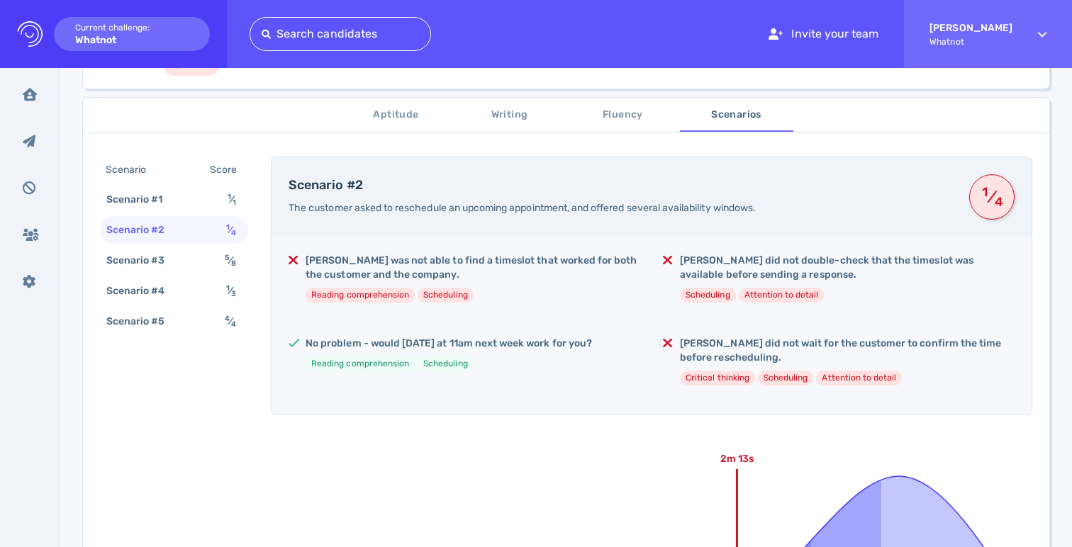
click at [217, 243] on div "Scenario #2 1 ⁄ 4" at bounding box center [174, 230] width 148 height 28
click at [218, 263] on div "Scenario #3 5 ⁄ 8" at bounding box center [174, 261] width 148 height 28
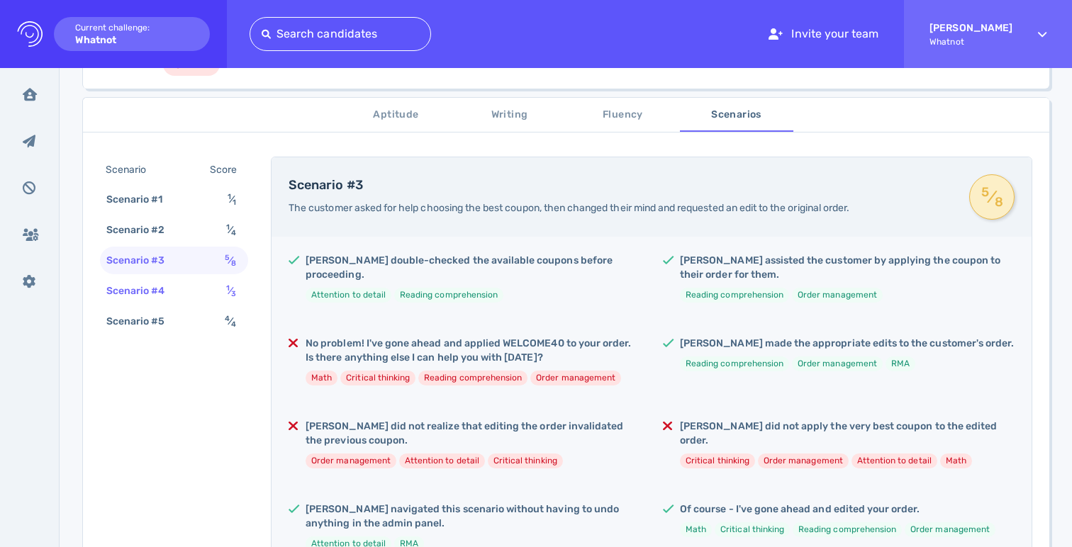
click at [222, 299] on div "Scenario #4 1 ⁄ 3" at bounding box center [174, 291] width 148 height 28
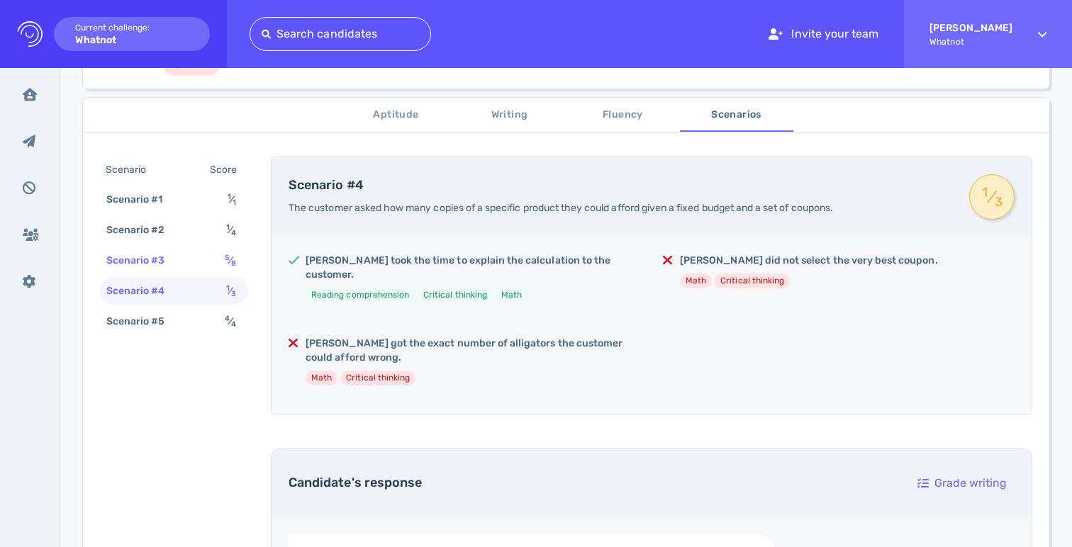
click at [230, 267] on div "5 ⁄ 8" at bounding box center [233, 260] width 23 height 21
